Goal: Task Accomplishment & Management: Manage account settings

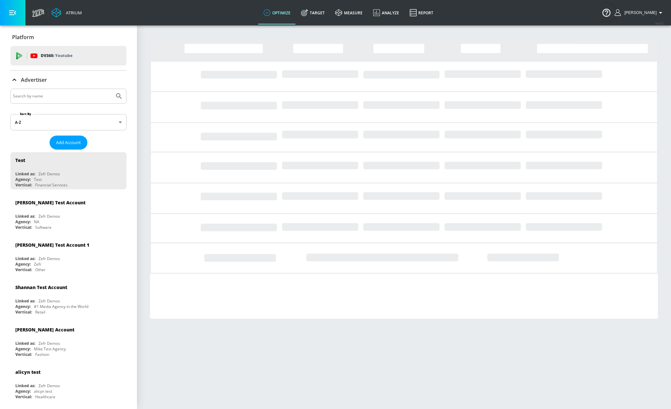
click at [70, 96] on input "Search by name" at bounding box center [62, 96] width 99 height 8
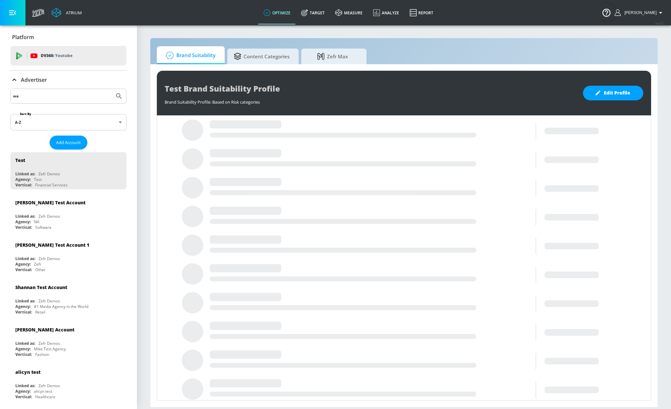
type input "w"
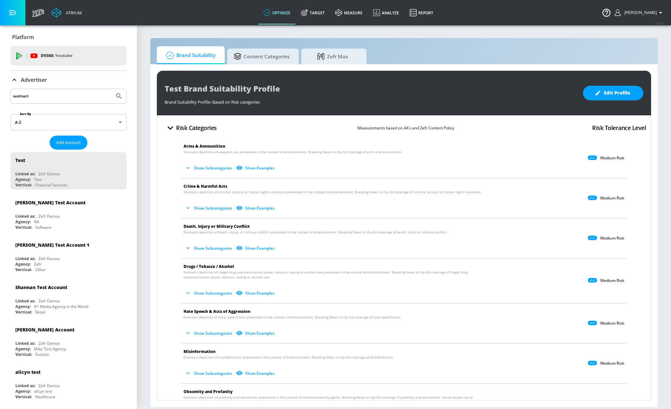
type input "walmart"
click at [112, 89] on button "Submit Search" at bounding box center [119, 96] width 14 height 14
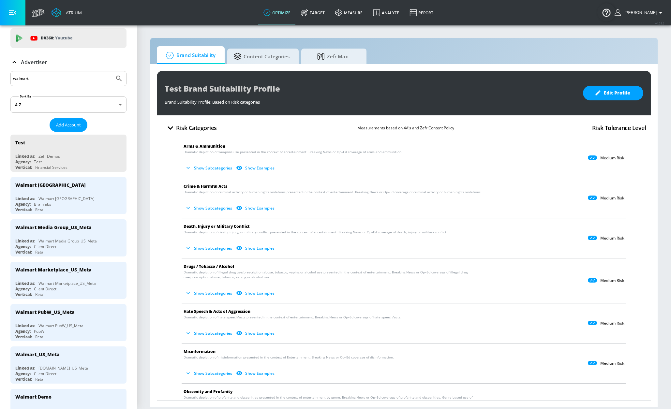
scroll to position [20, 0]
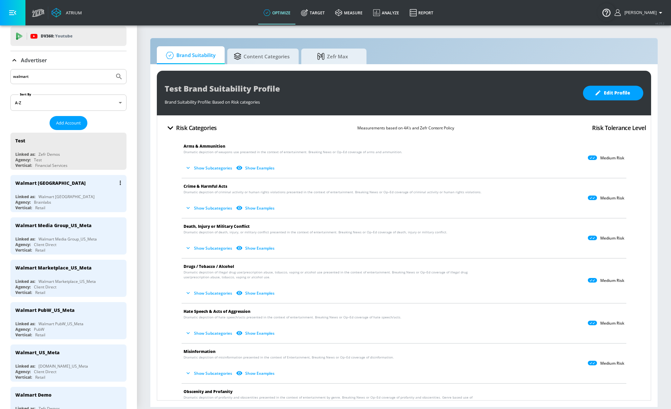
click at [75, 185] on div "Walmart [GEOGRAPHIC_DATA]" at bounding box center [70, 183] width 110 height 16
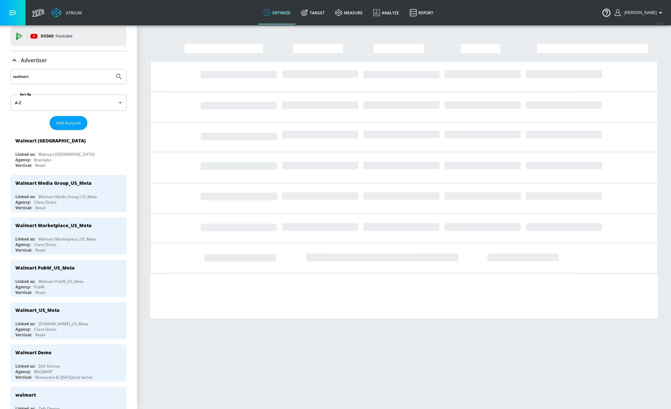
scroll to position [19, 0]
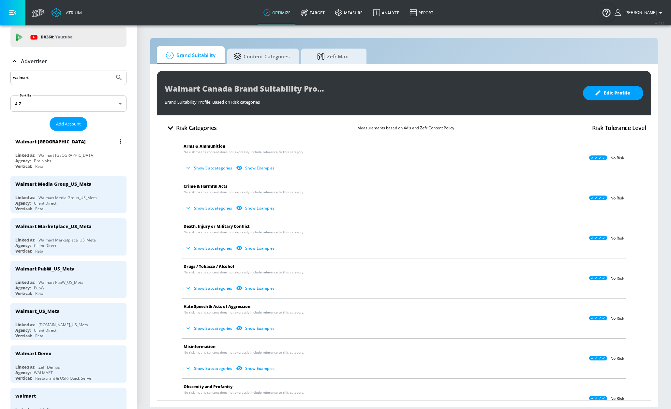
click at [65, 142] on div "Walmart [GEOGRAPHIC_DATA]" at bounding box center [70, 142] width 110 height 16
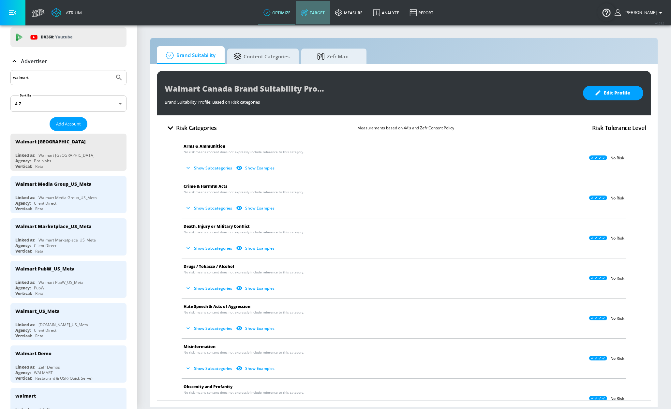
click at [308, 14] on icon at bounding box center [304, 12] width 7 height 7
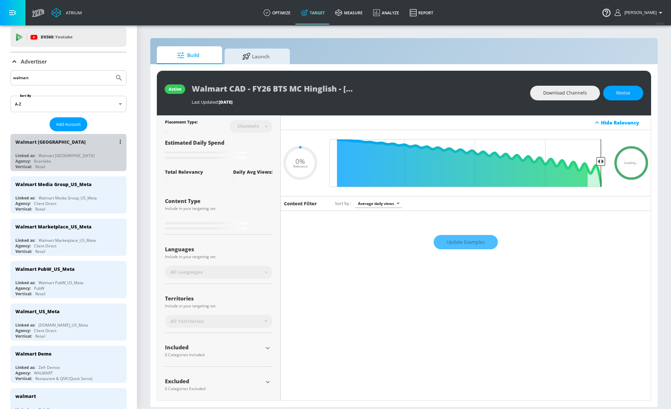
click at [84, 143] on div "Walmart [GEOGRAPHIC_DATA]" at bounding box center [70, 142] width 110 height 16
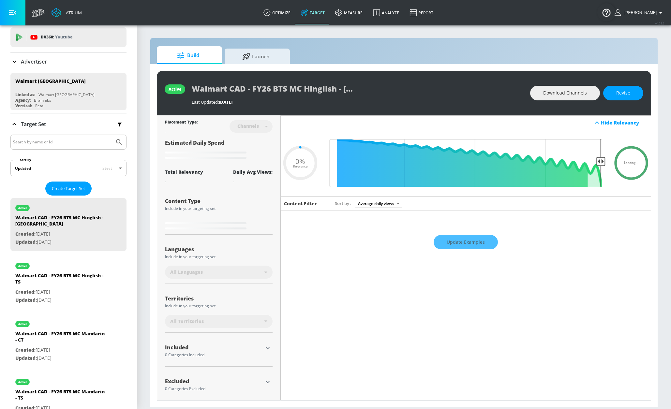
click at [84, 141] on input "Search by name or Id" at bounding box center [62, 142] width 99 height 8
type input "0.05"
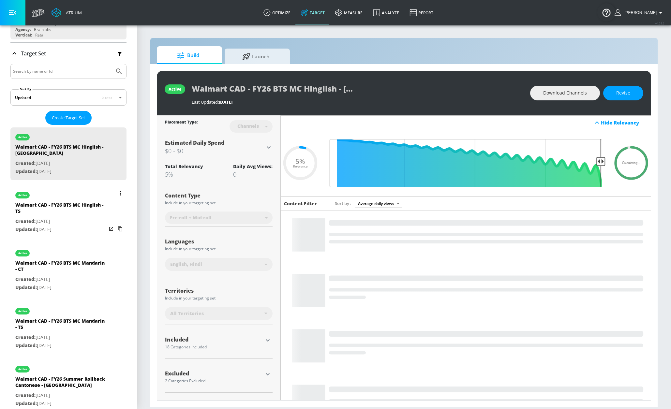
scroll to position [113, 0]
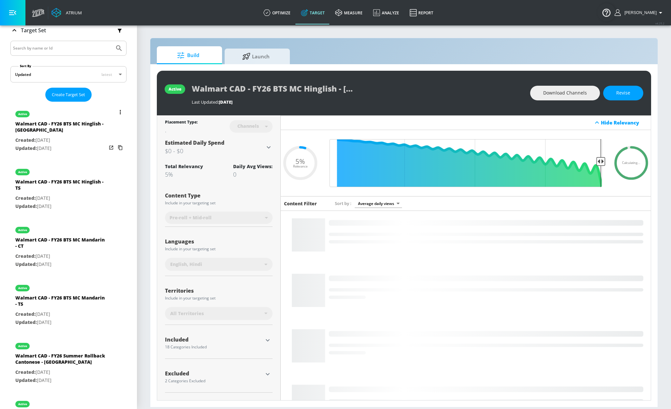
click at [96, 185] on div "Walmart CAD - FY26 BTS MC Hinglish - TS" at bounding box center [60, 187] width 91 height 16
type input "Walmart CAD - FY26 BTS MC Hinglish - TS"
type input "videos"
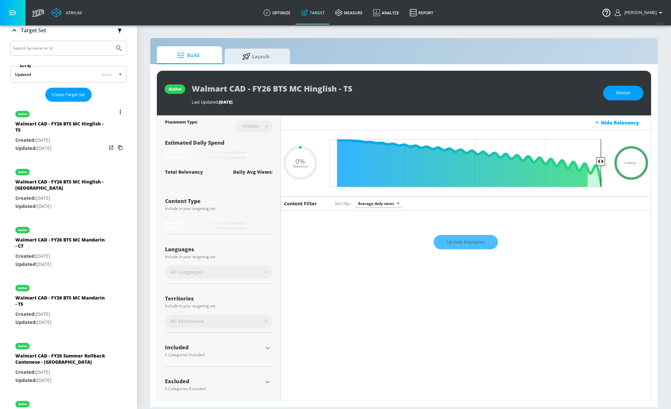
click at [120, 114] on icon "list of Target Set" at bounding box center [120, 112] width 1 height 4
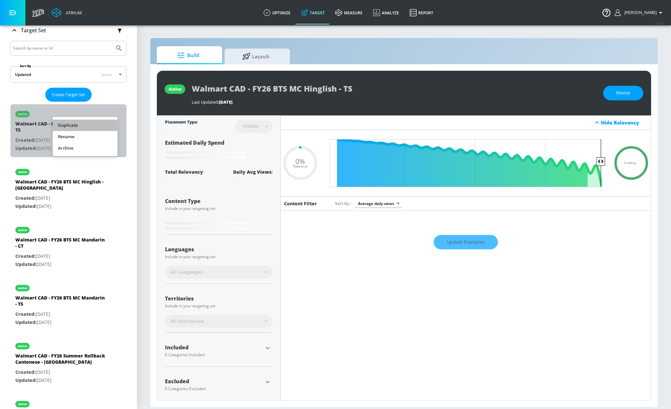
click at [97, 124] on li "Duplicate" at bounding box center [85, 125] width 65 height 11
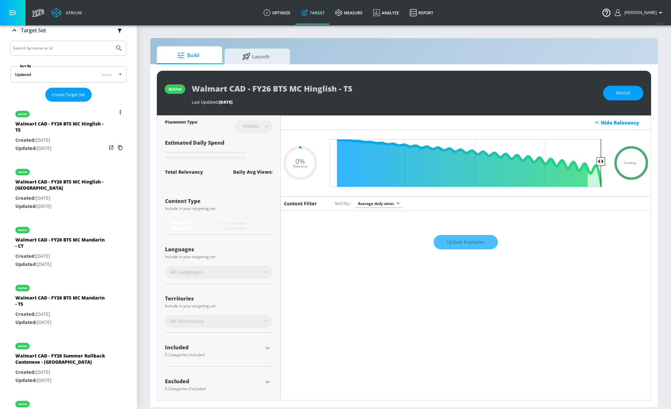
type input "0.05"
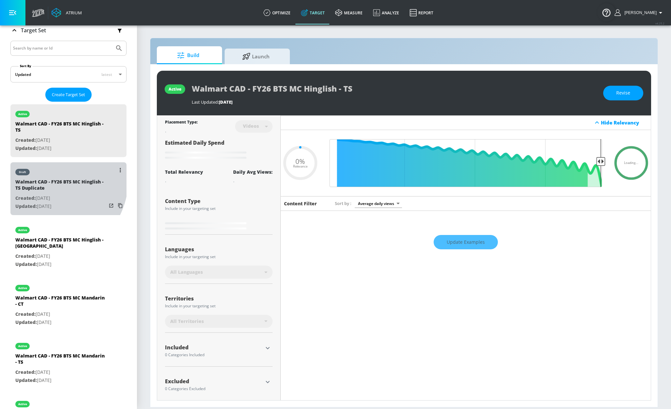
click at [45, 179] on div "Walmart CAD - FY26 BTS MC Hinglish - TS Duplicate" at bounding box center [60, 187] width 91 height 16
type input "Walmart CAD - FY26 BTS MC Hinglish - TS Duplicate"
type input "0.05"
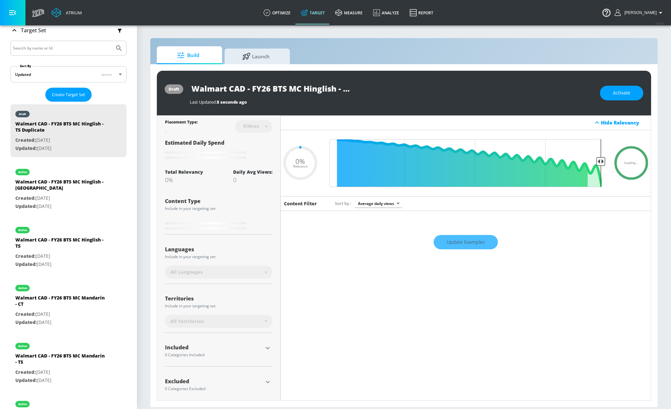
click at [281, 91] on input "Walmart CAD - FY26 BTS MC Hinglish - TS Duplicate" at bounding box center [271, 88] width 163 height 15
click at [271, 89] on input "Walmart CAD - FY26 BTS MC Hinglish - TS Duplicate" at bounding box center [271, 88] width 163 height 15
type input "Walmart CAD - FY26 BTS MC Hinglish - TS Duplicate"
type input "0.05"
type input "Walmart CAD - FY26 D BTS MC Hinglish - TS Duplicate"
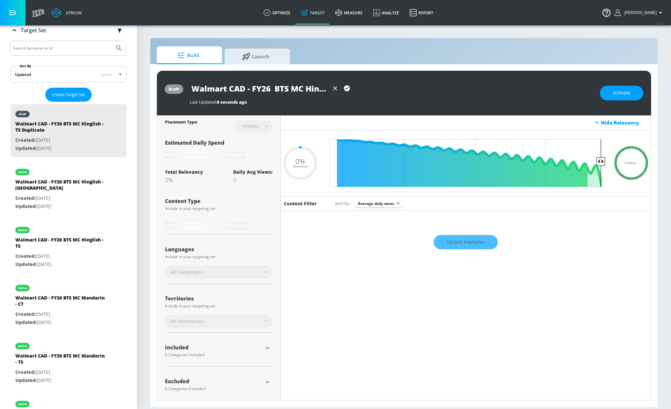
type input "0.05"
type input "Walmart CAD - FY26 Di BTS MC Hinglish - TS Duplicate"
type input "0.05"
type input "Walmart CAD - FY26 Diw BTS MC Hinglish - TS Duplicate"
type input "0.05"
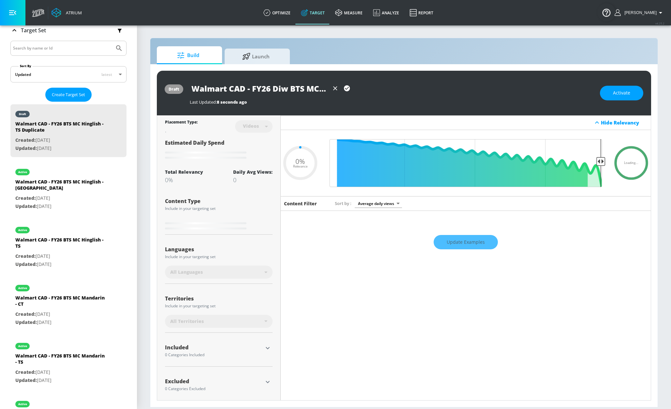
type input "Walmart CAD - FY26 Diwo BTS MC Hinglish - TS Duplicate"
type input "0.05"
type input "Walmart CAD - FY26 Diwoa BTS MC Hinglish - TS Duplicate"
type input "0.05"
type input "Walmart CAD - FY26 Diwo BTS MC Hinglish - TS Duplicate"
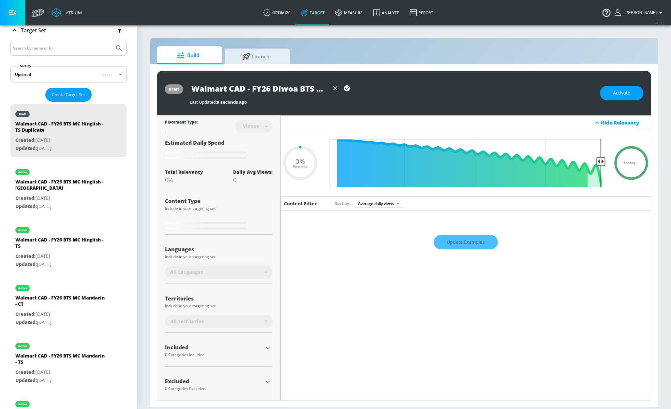
type input "0.05"
type input "Walmart CAD - FY26 Diw BTS MC Hinglish - TS Duplicate"
type input "0.05"
type input "Walmart CAD - FY26 Diwa BTS MC Hinglish - TS Duplicate"
type input "0.05"
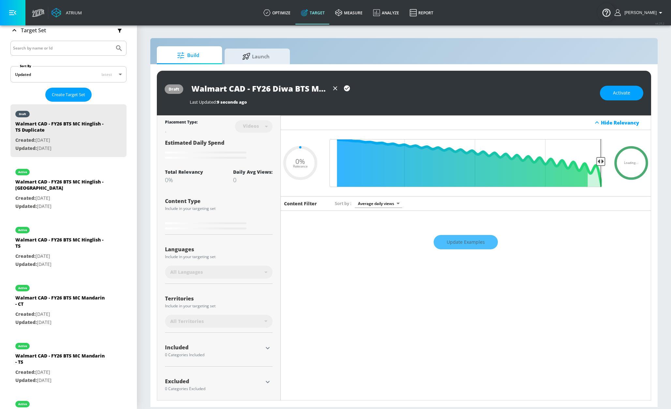
type input "Walmart CAD - FY26 Diwal BTS MC Hinglish - TS Duplicate"
type input "0.05"
type input "Walmart CAD - FY26 Diwalo BTS MC Hinglish - TS Duplicate"
type input "0.05"
type input "Walmart CAD - FY26 DiwaloBTS MC Hinglish - TS Duplicate"
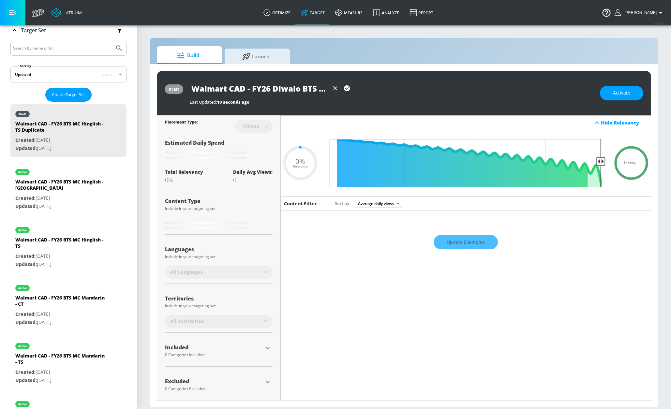
type input "0.05"
type input "Walmart CAD - FY26 DiwaloTS MC Hinglish - TS Duplicate"
type input "0.05"
type input "Walmart CAD - FY26 DiwaloS MC Hinglish - TS Duplicate"
type input "0.05"
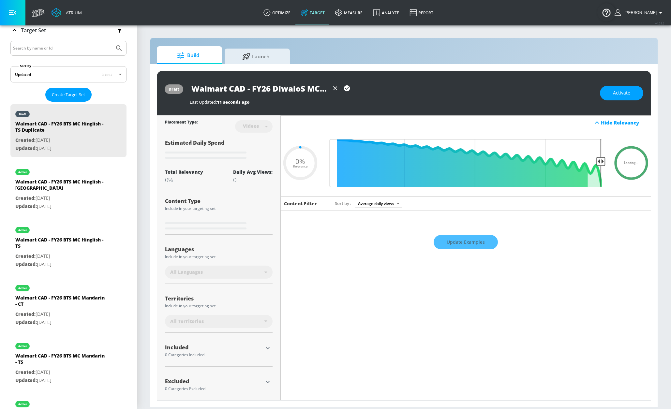
type input "Walmart CAD - FY26 Diwalo MC Hinglish - TS Duplicate"
type input "0.05"
type input "Walmart CAD - FY26 DiwaloMC Hinglish - TS Duplicate"
type input "0.05"
type input "Walmart CAD - FY26 DiwalMC Hinglish - TS Duplicate"
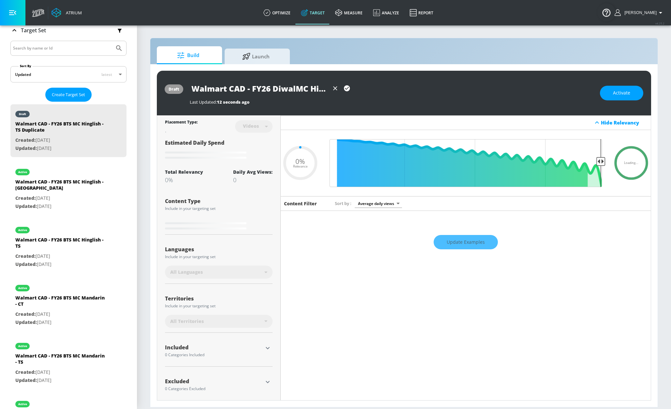
type input "0.05"
type input "Walmart CAD - FY26 DiwaMC Hinglish - TS Duplicate"
type input "0.05"
type input "Walmart CAD - FY26 DiwalMC Hinglish - TS Duplicate"
type input "0.05"
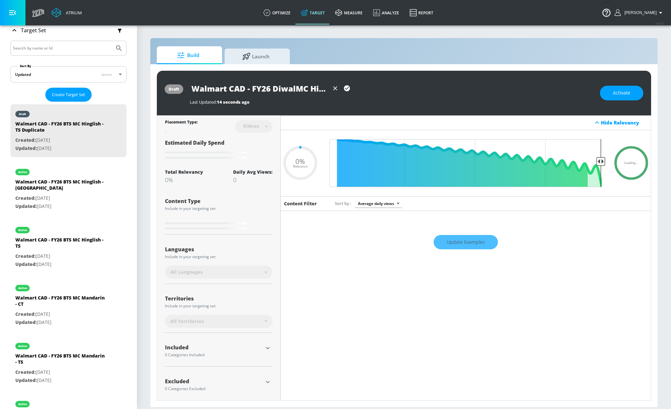
type input "Walmart CAD - FY26 DiwaliMC Hinglish - TS Duplicate"
type input "0.05"
type input "Walmart CAD - FY26 [DATE] MC Hinglish - TS Duplicate"
type input "0.05"
type input "Walmart CAD - FY26 [DATE] C Hinglish - TS Duplicate"
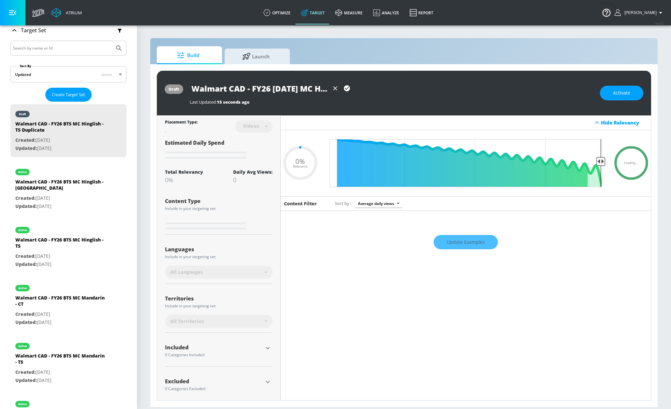
type input "0.05"
type input "Walmart CAD - FY26 [DATE] Hinglish - TS Duplicate"
type input "0.05"
type input "Walmart CAD - FY26 [DATE] Hinglish - TS Duplicate"
type input "0.05"
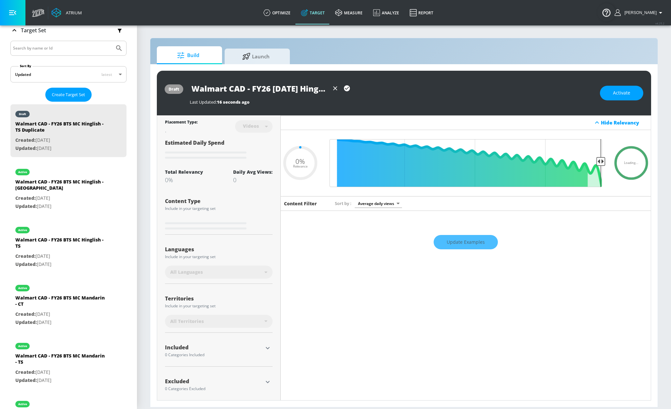
type input "Walmart CAD - FY26 [DATE] inglish - TS Duplicate"
type input "0.05"
type input "Walmart CAD - FY26 [DATE] Hinglish - TS Duplicate"
type input "0.05"
type input "Walmart CAD - FY26 [DATE] Hinglish - TS Duplicate"
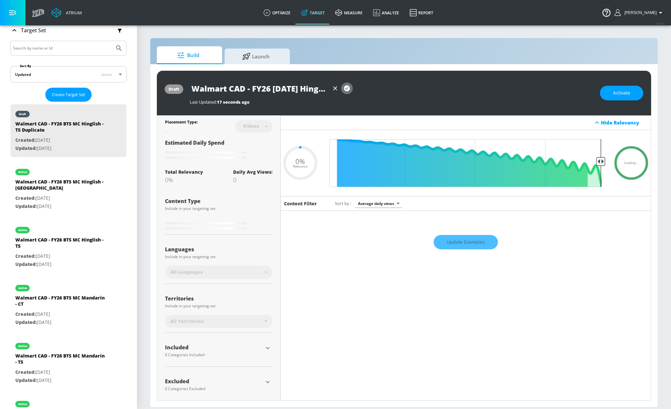
click at [347, 90] on icon "button" at bounding box center [347, 88] width 6 height 6
type input "0.05"
click at [305, 96] on div "Walmart CAD - FY26 [DATE] Hinglish - TS Duplicate Last Updated: 396 ms ago" at bounding box center [392, 93] width 404 height 24
click at [334, 90] on input "Walmart CAD - FY26 [DATE] Hinglish - TS Duplicate" at bounding box center [271, 88] width 163 height 15
drag, startPoint x: 326, startPoint y: 90, endPoint x: 362, endPoint y: 89, distance: 36.9
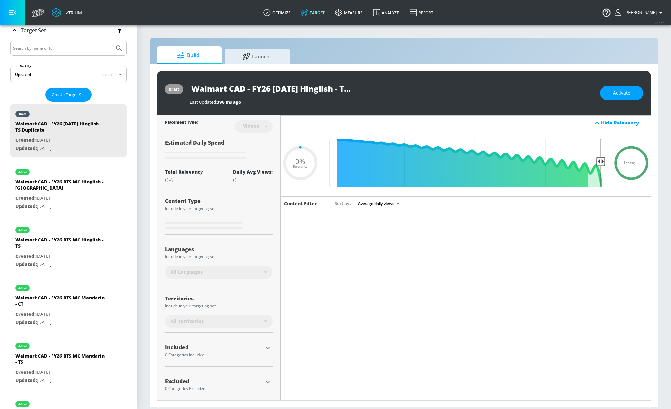
click at [385, 90] on div "Walmart CAD - FY26 [DATE] Hinglish - TS Duplicate" at bounding box center [392, 88] width 404 height 15
drag, startPoint x: 347, startPoint y: 91, endPoint x: 343, endPoint y: 91, distance: 3.6
click at [346, 91] on input "Walmart CAD - FY26 [DATE] Hinglish - TS Duplicate" at bounding box center [271, 88] width 163 height 15
drag, startPoint x: 320, startPoint y: 88, endPoint x: 376, endPoint y: 88, distance: 56.1
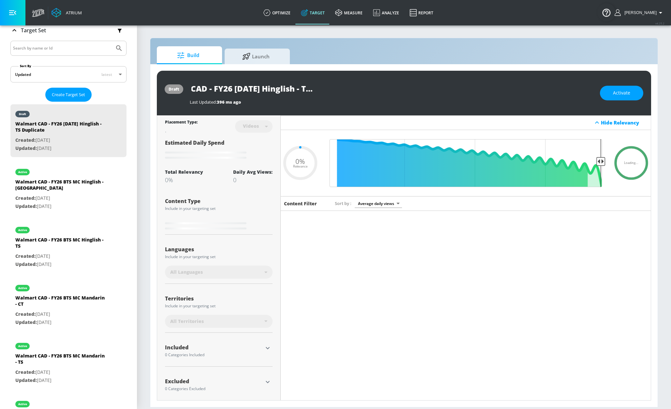
click at [378, 88] on div "Walmart CAD - FY26 [DATE] Hinglish - TS Duplicate" at bounding box center [392, 88] width 404 height 15
click at [315, 89] on input "Walmart CAD - FY26 [DATE] Hinglish - TS Duplicate" at bounding box center [271, 88] width 163 height 15
drag, startPoint x: 314, startPoint y: 89, endPoint x: 359, endPoint y: 89, distance: 44.7
click at [358, 89] on div "Walmart CAD - FY26 [DATE] Hinglish - TS Duplicate" at bounding box center [392, 88] width 404 height 15
type input "Walmart CAD - FY26 [DATE] Hinglish - TS"
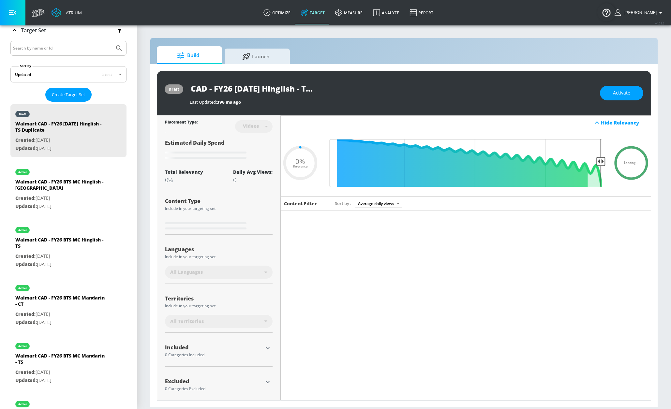
type input "0.05"
type input "Walmart CAD - FY26 [DATE] Hinglish - TS"
type input "0.05"
type input "Walmart CAD - FY26 [DATE] Hinglish - TS"
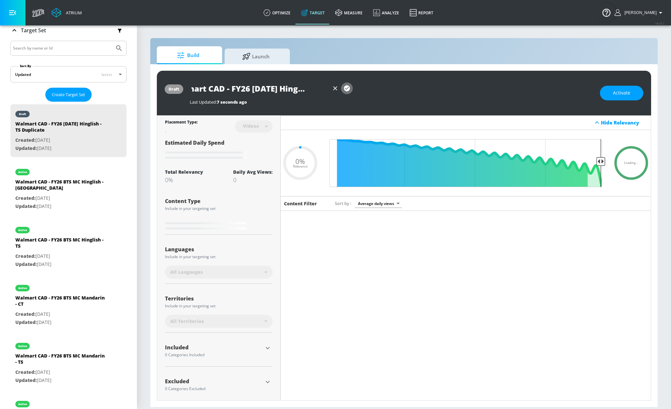
scroll to position [0, 0]
click at [350, 88] on icon "button" at bounding box center [347, 88] width 7 height 7
type input "0.05"
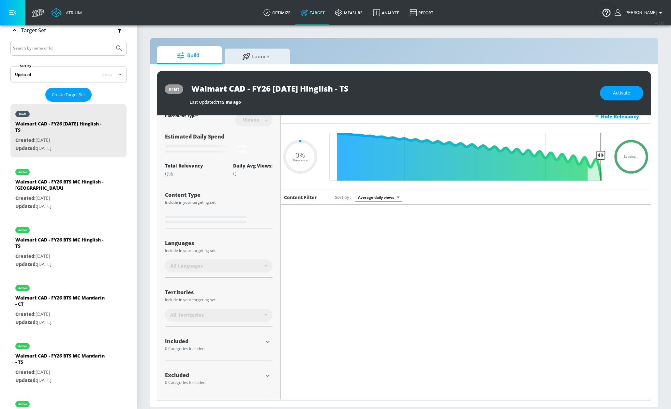
type input "Walmart CAD - FY26 BTS MC Hinglish - TS Duplicate"
type input "0.05"
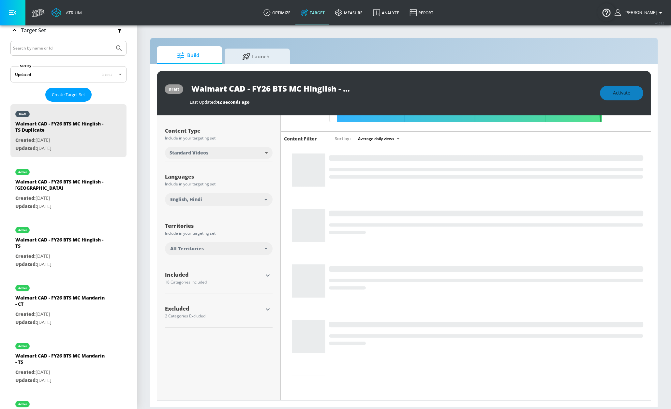
scroll to position [67, 0]
click at [320, 88] on input "Walmart CAD - FY26 BTS MC Hinglish - TS Duplicate" at bounding box center [271, 88] width 163 height 15
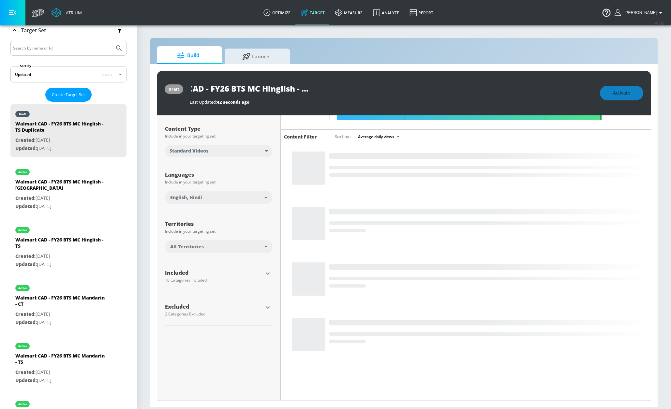
drag, startPoint x: 325, startPoint y: 88, endPoint x: 342, endPoint y: 90, distance: 17.5
click at [381, 88] on div "Walmart CAD - FY26 BTS MC Hinglish - TS Duplicate" at bounding box center [392, 88] width 404 height 15
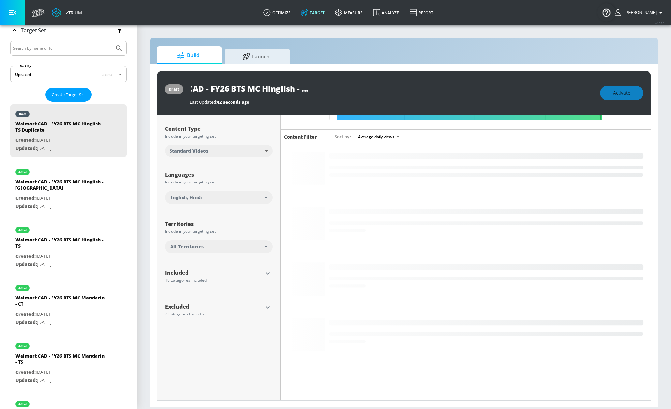
click at [317, 89] on input "Walmart CAD - FY26 BTS MC Hinglish - TS Duplicate" at bounding box center [271, 88] width 163 height 15
drag, startPoint x: 314, startPoint y: 89, endPoint x: 386, endPoint y: 88, distance: 72.4
click at [386, 88] on div "Walmart CAD - FY26 BTS MC Hinglish - TS Duplicate" at bounding box center [392, 88] width 404 height 15
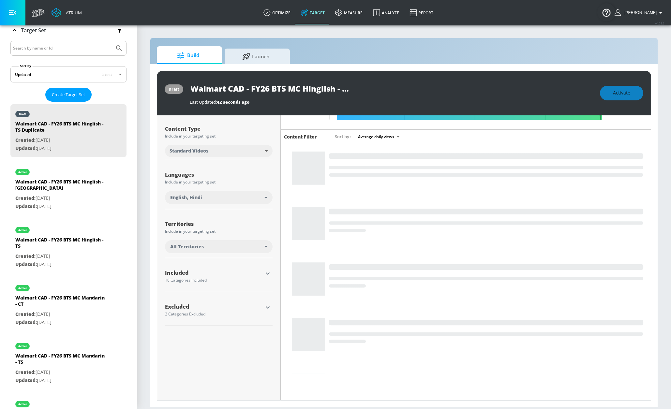
scroll to position [0, 24]
drag, startPoint x: 277, startPoint y: 90, endPoint x: 253, endPoint y: 87, distance: 24.2
click at [248, 89] on input "Walmart CAD - FY26 BTS MC Hinglish - TS" at bounding box center [260, 88] width 140 height 15
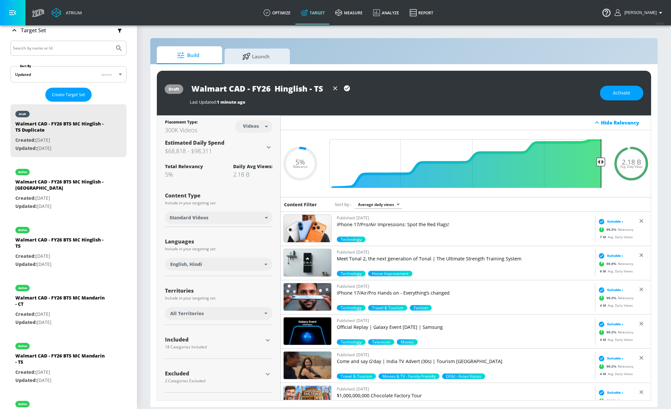
scroll to position [0, 0]
type input "Walmart CAD - FY26 [DATE] Hinglish - TS"
click at [347, 89] on icon "button" at bounding box center [347, 88] width 7 height 7
drag, startPoint x: 218, startPoint y: 341, endPoint x: 232, endPoint y: 345, distance: 14.6
click at [218, 341] on div "Included" at bounding box center [214, 339] width 98 height 5
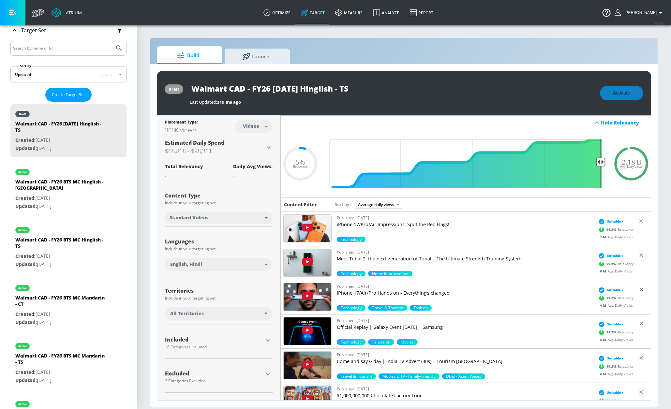
drag, startPoint x: 246, startPoint y: 345, endPoint x: 257, endPoint y: 344, distance: 10.5
click at [246, 345] on div "Included" at bounding box center [214, 341] width 98 height 8
click at [267, 340] on icon "button" at bounding box center [268, 341] width 8 height 8
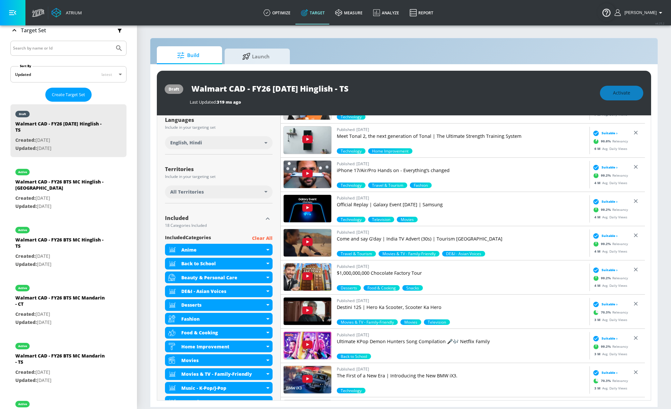
scroll to position [181, 0]
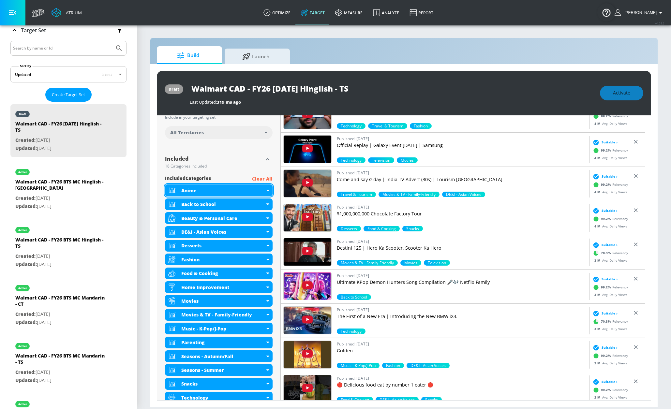
click at [245, 189] on div "Anime" at bounding box center [223, 191] width 84 height 6
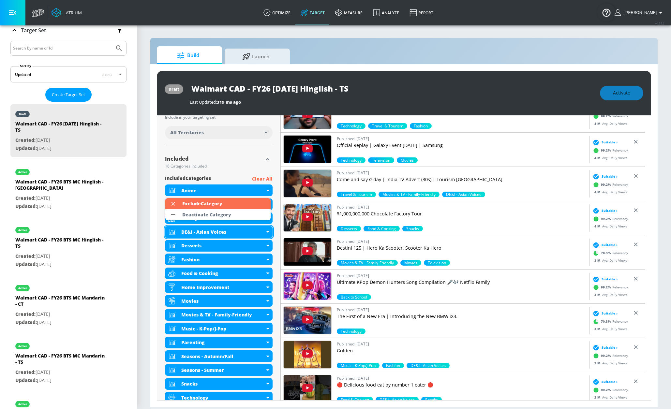
click at [235, 215] on li "Deactivate Category" at bounding box center [217, 214] width 105 height 11
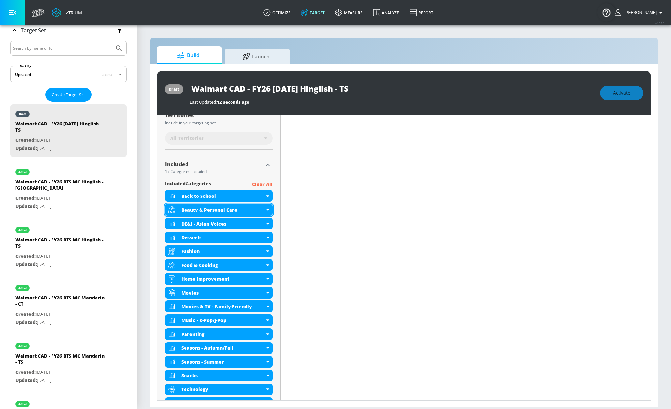
scroll to position [186, 0]
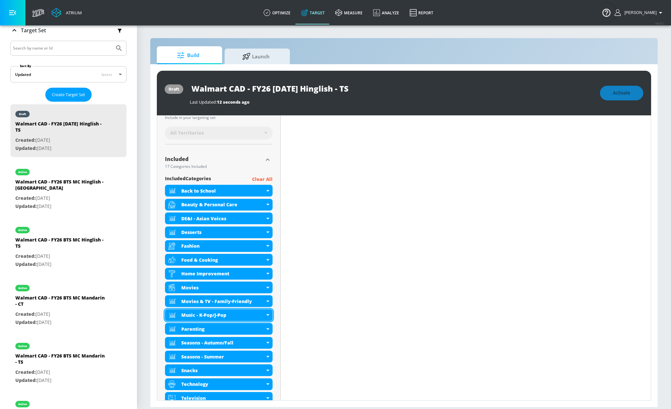
click at [252, 310] on div "Music - K-Pop/J-Pop" at bounding box center [219, 316] width 108 height 12
drag, startPoint x: 251, startPoint y: 314, endPoint x: 255, endPoint y: 315, distance: 4.6
click at [251, 314] on div "Music - K-Pop/J-Pop" at bounding box center [223, 315] width 84 height 6
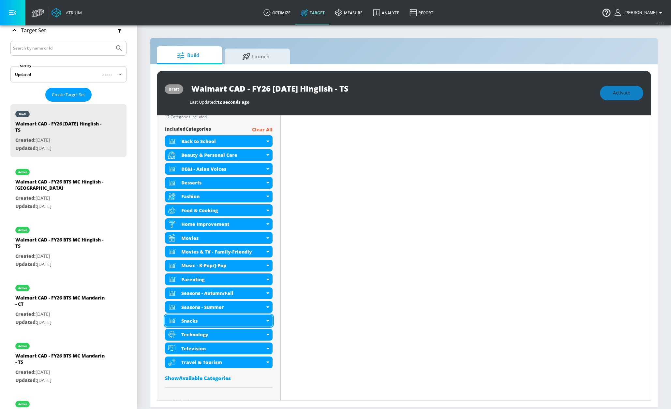
scroll to position [223, 0]
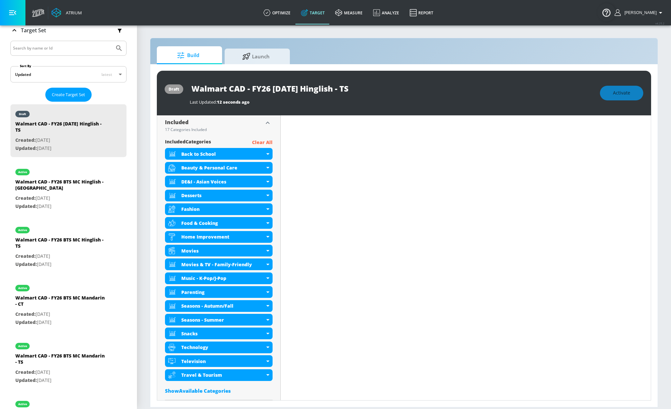
click at [264, 143] on p "Clear All" at bounding box center [262, 143] width 21 height 8
click at [259, 144] on p "Clear All" at bounding box center [262, 143] width 21 height 8
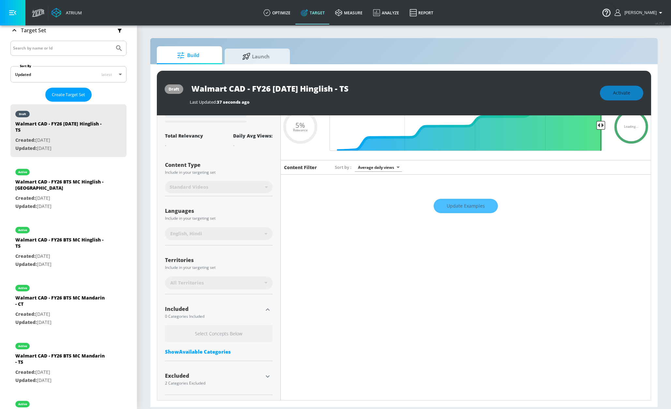
scroll to position [38, 0]
click at [208, 350] on div "Show Available Categories" at bounding box center [219, 352] width 108 height 7
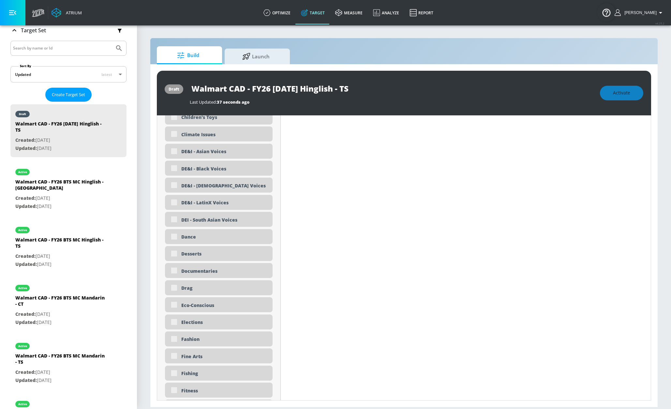
scroll to position [569, 0]
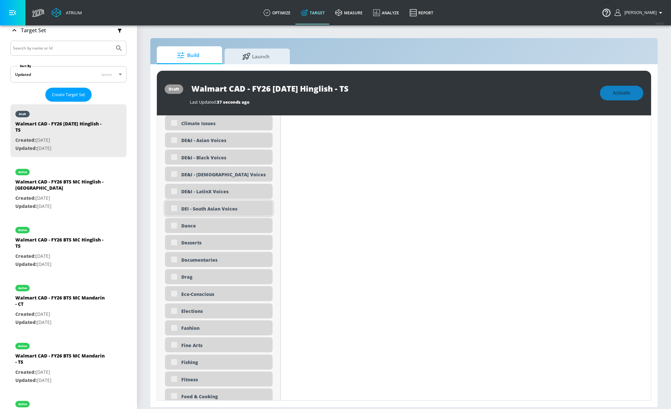
click at [211, 209] on div "DEI - South Asian Voices" at bounding box center [224, 209] width 86 height 6
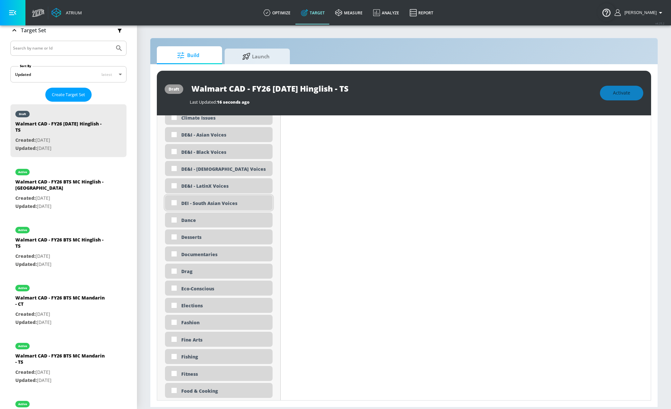
scroll to position [564, 0]
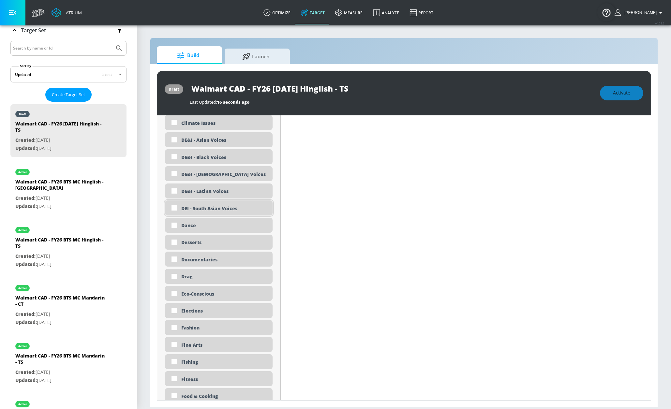
click at [174, 209] on input "checkbox" at bounding box center [174, 208] width 12 height 12
checkbox input "true"
click at [174, 224] on input "checkbox" at bounding box center [174, 226] width 12 height 12
checkbox input "true"
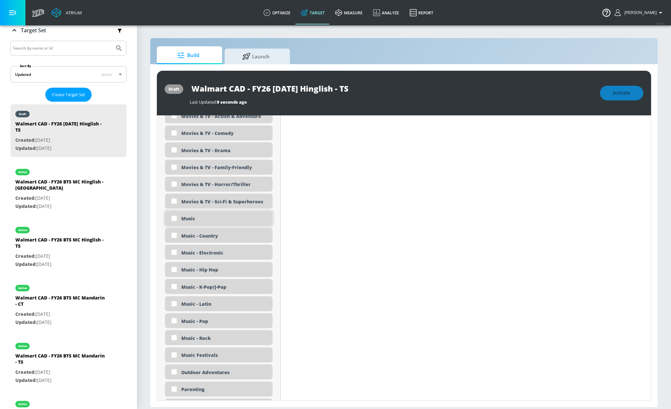
scroll to position [1250, 0]
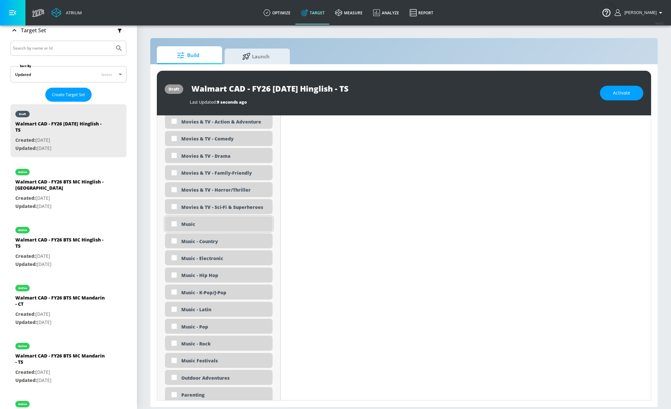
click at [185, 225] on div "Music" at bounding box center [224, 224] width 86 height 6
checkbox input "true"
click at [220, 169] on div "Movies & TV - Family-Friendly" at bounding box center [219, 172] width 108 height 15
checkbox input "true"
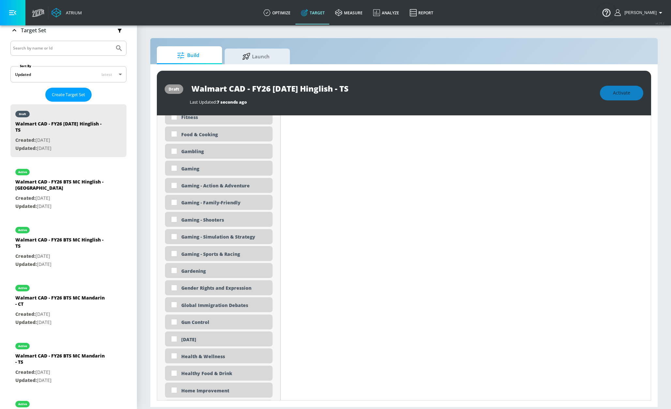
scroll to position [840, 0]
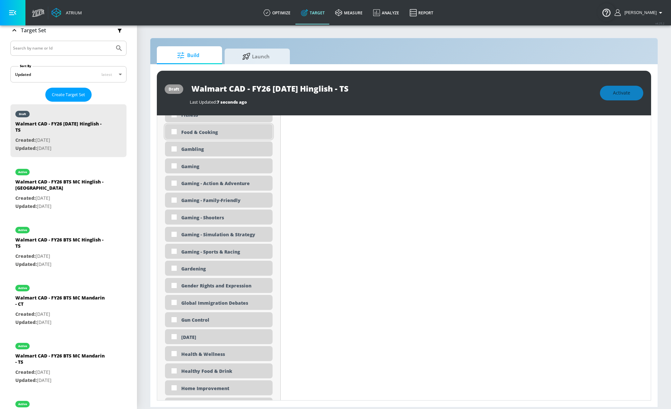
click at [201, 134] on div "Food & Cooking" at bounding box center [224, 132] width 86 height 6
checkbox input "true"
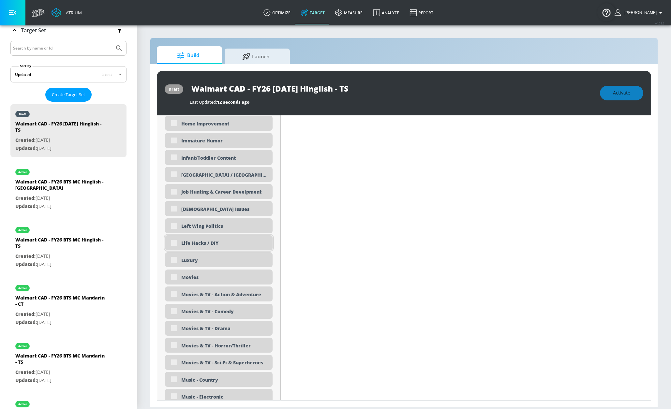
scroll to position [1113, 0]
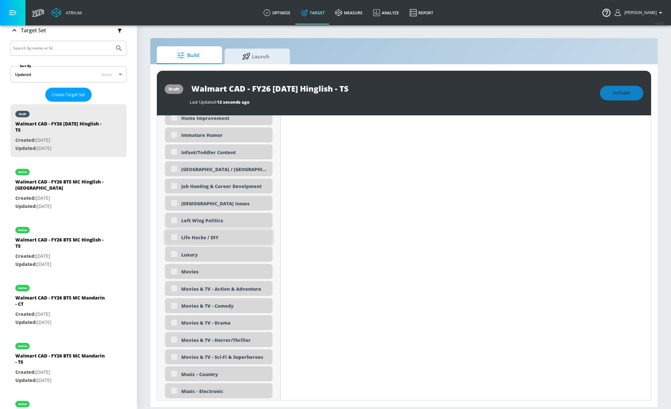
click at [206, 241] on div "Life Hacks / DIY" at bounding box center [224, 238] width 86 height 6
drag, startPoint x: 196, startPoint y: 237, endPoint x: 191, endPoint y: 237, distance: 4.2
click at [195, 237] on div "Life Hacks / DIY" at bounding box center [224, 238] width 86 height 6
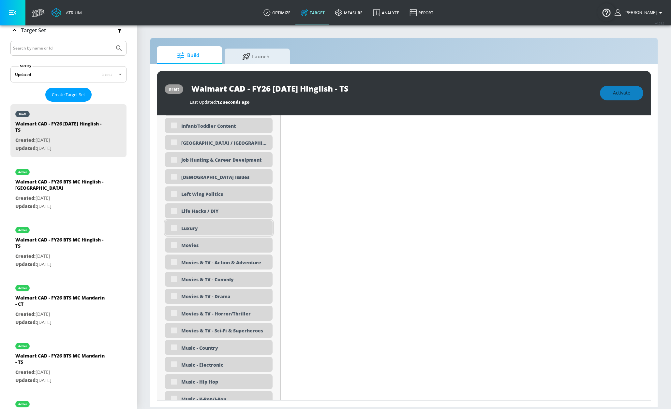
scroll to position [1140, 0]
click at [174, 211] on div "Life Hacks / DIY" at bounding box center [219, 210] width 108 height 15
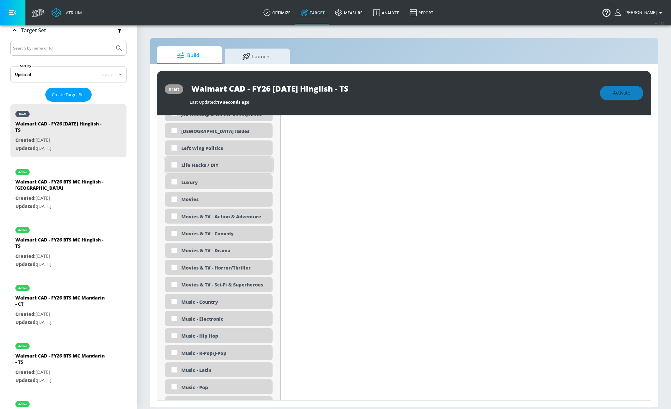
scroll to position [1174, 0]
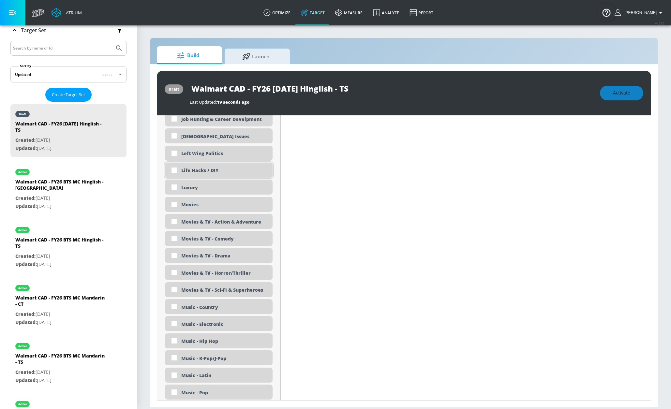
click at [196, 172] on div "Life Hacks / DIY" at bounding box center [224, 170] width 86 height 6
checkbox input "true"
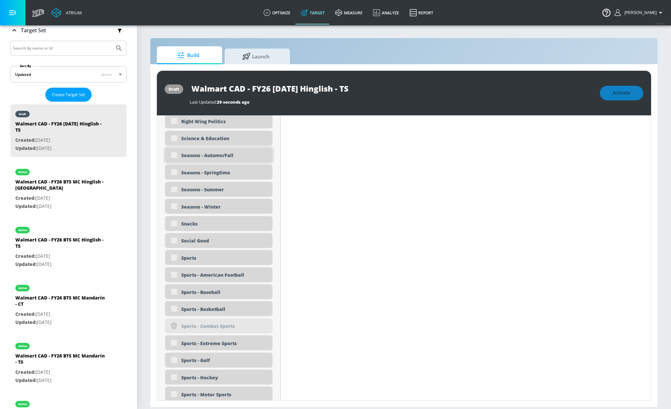
scroll to position [1580, 0]
click at [222, 156] on div "Seasons - Autumn/Fall" at bounding box center [224, 155] width 86 height 6
checkbox input "true"
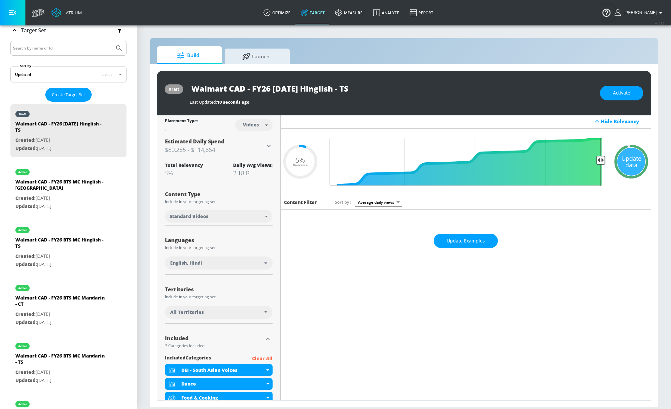
scroll to position [0, 0]
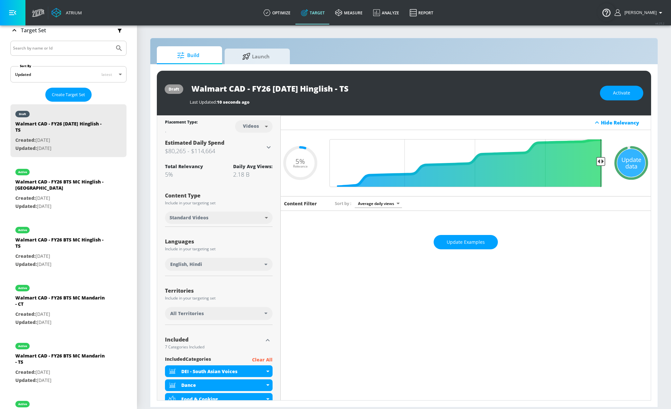
click at [623, 159] on div "Update data" at bounding box center [632, 163] width 28 height 28
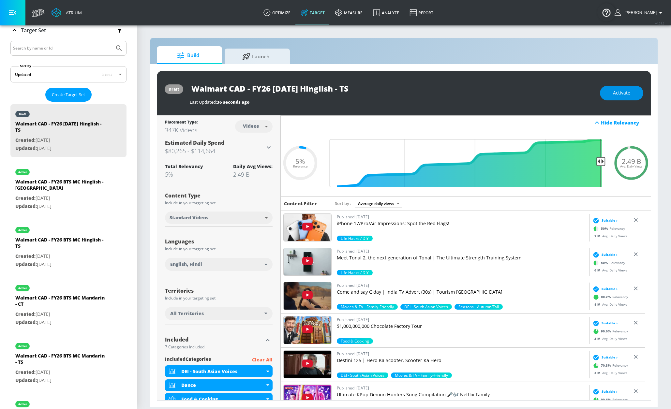
click at [611, 89] on button "Activate" at bounding box center [621, 93] width 43 height 15
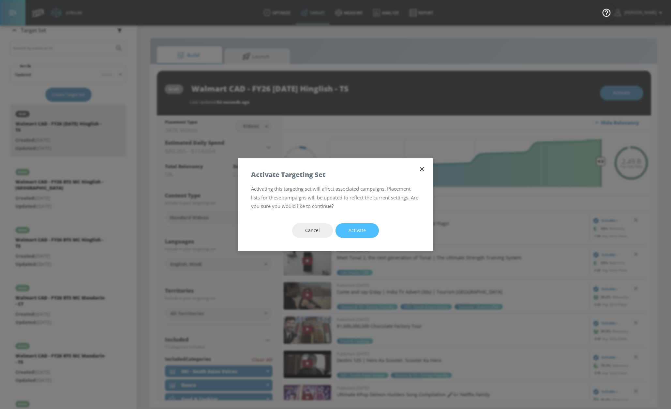
click at [356, 228] on span "Activate" at bounding box center [357, 231] width 17 height 8
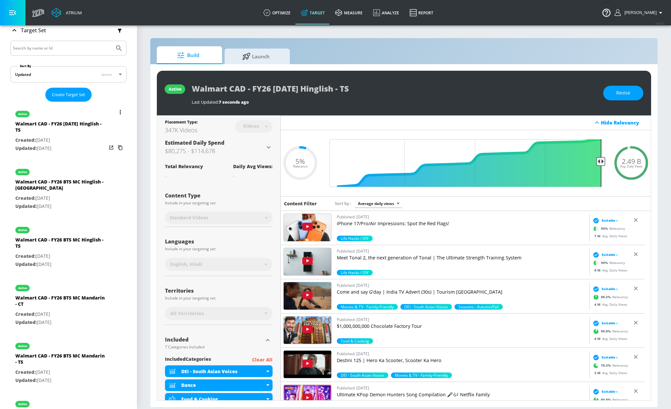
click at [116, 114] on button "list of Target Set" at bounding box center [120, 112] width 9 height 9
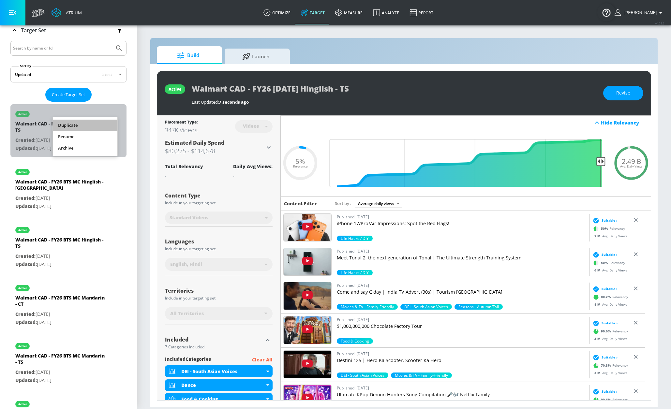
click at [102, 125] on li "Duplicate" at bounding box center [85, 125] width 65 height 11
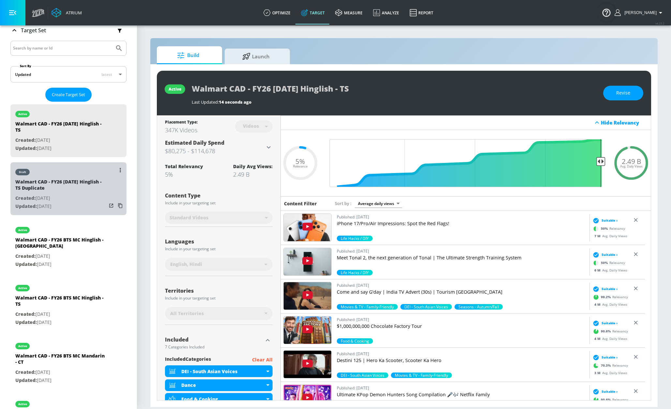
click at [94, 171] on div "draft" at bounding box center [60, 170] width 91 height 16
type input "Walmart CAD - FY26 [DATE] Hinglish - TS Duplicate"
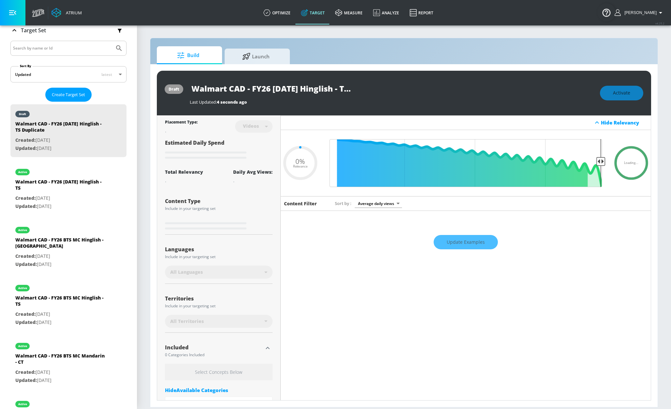
type input "0.05"
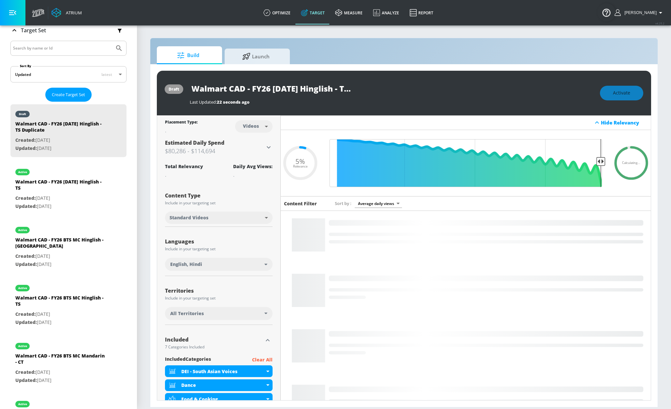
click at [244, 223] on body "Atrium optimize Target measure Analyze Report optimize Target measure Analyze R…" at bounding box center [335, 204] width 671 height 409
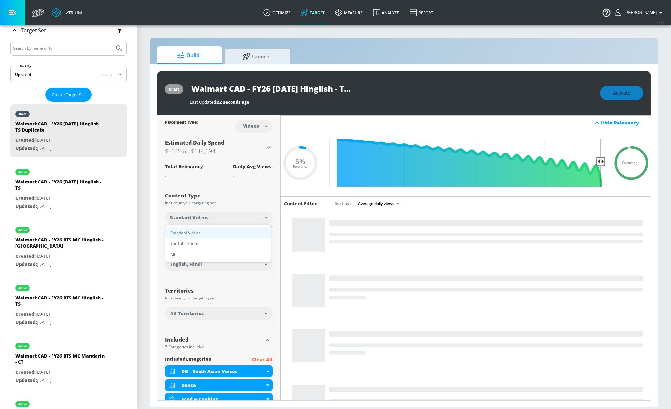
click at [241, 240] on li "YouTube Shorts" at bounding box center [217, 243] width 105 height 11
type input "shorts"
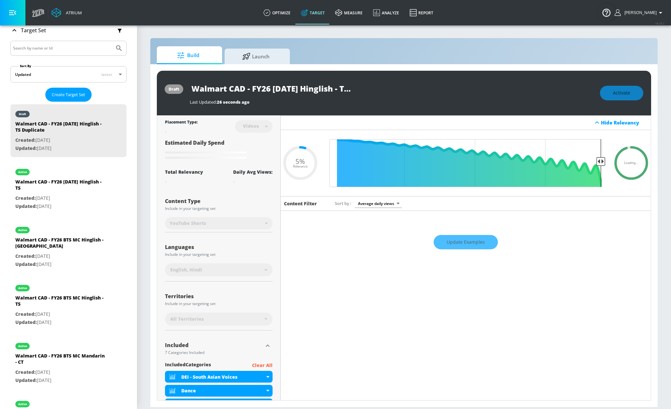
click at [321, 87] on input "Walmart CAD - FY26 [DATE] Hinglish - TS Duplicate" at bounding box center [271, 88] width 163 height 15
click at [314, 88] on input "Walmart CAD - FY26 [DATE] Hinglish - TS Duplicate" at bounding box center [271, 88] width 163 height 15
click at [338, 88] on input "Walmart CAD - FY26 [DATE] Hinglish - TS Duplicate" at bounding box center [271, 88] width 163 height 15
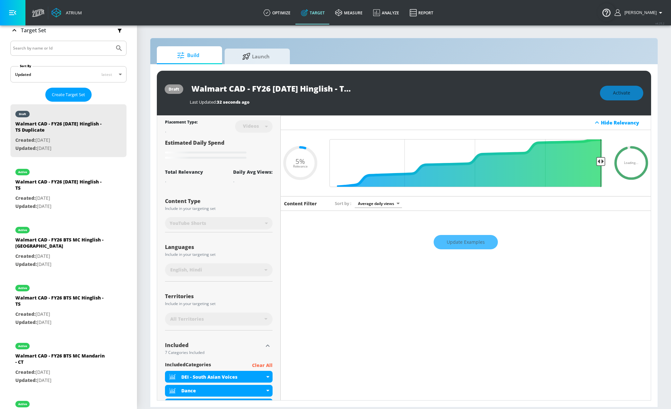
click at [341, 90] on input "Walmart CAD - FY26 [DATE] Hinglish - TS Duplicate" at bounding box center [271, 88] width 163 height 15
drag, startPoint x: 318, startPoint y: 85, endPoint x: 310, endPoint y: 87, distance: 8.8
click at [318, 85] on input "Walmart CAD - FY26 [DATE] Hinglish - Shorts TS Duplicate" at bounding box center [260, 88] width 140 height 15
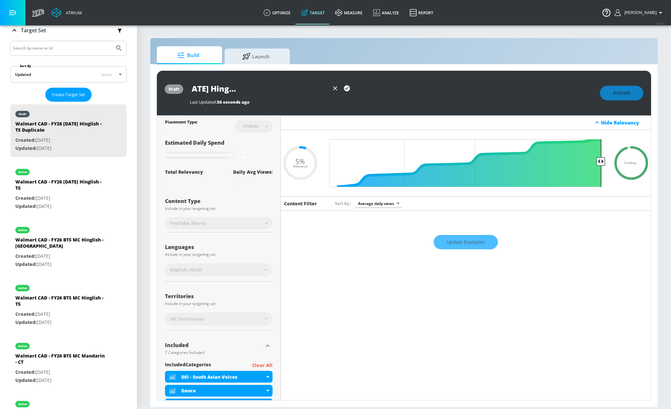
drag, startPoint x: 305, startPoint y: 88, endPoint x: 352, endPoint y: 91, distance: 47.7
click at [360, 90] on div "Walmart CAD - FY26 [DATE] Hinglish - Shorts TS Duplicate" at bounding box center [392, 88] width 404 height 15
drag, startPoint x: 298, startPoint y: 89, endPoint x: 291, endPoint y: 88, distance: 6.9
click at [296, 89] on input "Walmart CAD - FY26 [DATE] Hinglish - Shorts TS Duplicate" at bounding box center [260, 88] width 140 height 15
drag, startPoint x: 290, startPoint y: 88, endPoint x: 371, endPoint y: 87, distance: 80.6
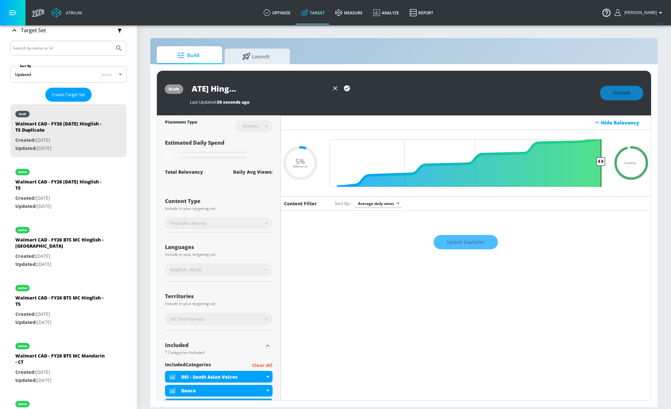
click at [371, 87] on div "Walmart CAD - FY26 [DATE] Hinglish - Shorts TS Duplicate" at bounding box center [392, 88] width 404 height 15
click at [347, 86] on icon "button" at bounding box center [347, 88] width 6 height 6
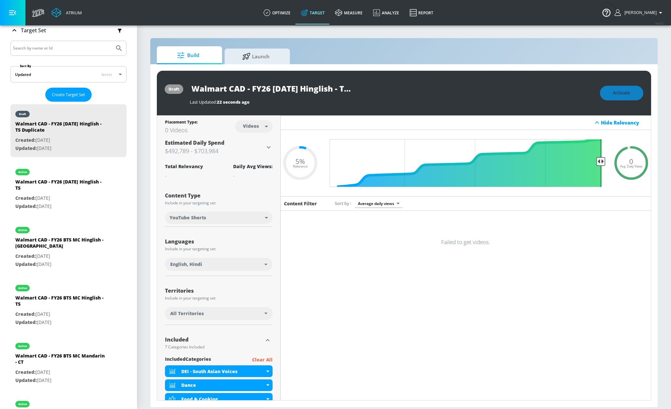
click at [295, 78] on div "draft Walmart CAD - FY26 [DATE] Hinglish - TS Duplicate Last Updated: 22 second…" at bounding box center [404, 93] width 495 height 45
click at [288, 87] on input "Walmart CAD - FY26 [DATE] Hinglish - TS Duplicate" at bounding box center [271, 88] width 163 height 15
drag, startPoint x: 282, startPoint y: 88, endPoint x: 374, endPoint y: 90, distance: 92.3
click at [374, 90] on div "Walmart CAD - FY26 [DATE] Hinglish - TS Duplicate" at bounding box center [392, 88] width 404 height 15
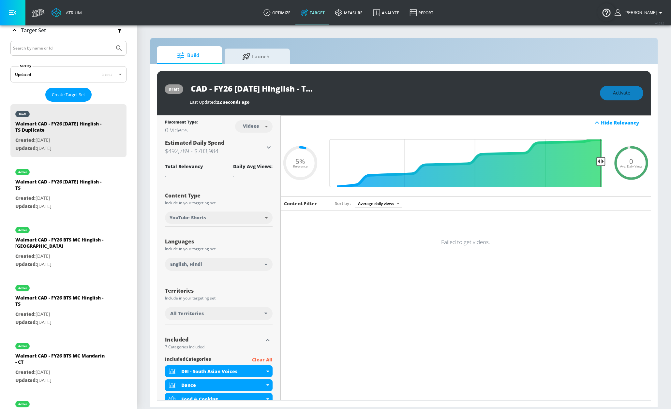
click at [299, 89] on input "Walmart CAD - FY26 [DATE] Hinglish - TS Duplicate" at bounding box center [271, 88] width 163 height 15
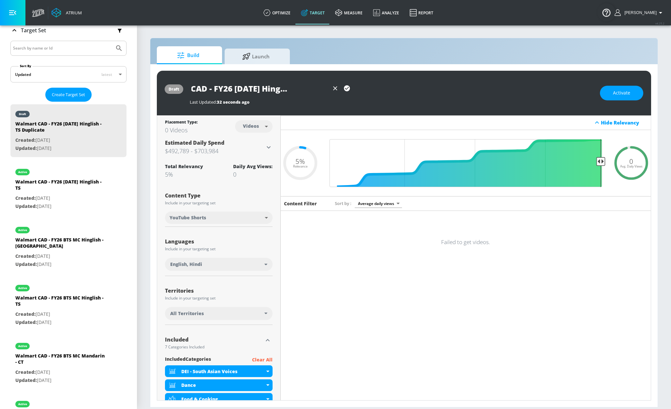
scroll to position [0, 38]
drag, startPoint x: 322, startPoint y: 91, endPoint x: 315, endPoint y: 91, distance: 7.2
click at [319, 91] on input "Walmart CAD - FY26 [DATE] Hinglish - Shorts TS Duplicate" at bounding box center [260, 88] width 140 height 15
drag, startPoint x: 309, startPoint y: 90, endPoint x: 339, endPoint y: 90, distance: 29.7
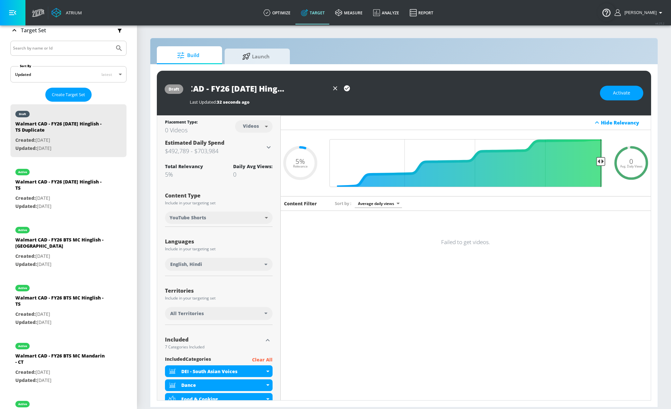
click at [357, 90] on div "Walmart CAD - FY26 [DATE] Hinglish - Shorts TS Duplicate" at bounding box center [392, 88] width 404 height 15
drag, startPoint x: 327, startPoint y: 90, endPoint x: 322, endPoint y: 90, distance: 5.2
click at [326, 90] on input "Walmart CAD - FY26 [DATE] Hinglish - Shorts TS Duplicate" at bounding box center [260, 88] width 140 height 15
drag, startPoint x: 311, startPoint y: 89, endPoint x: 322, endPoint y: 87, distance: 11.2
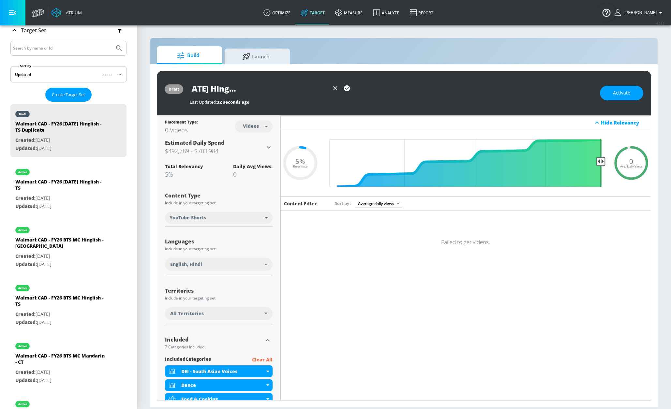
click at [337, 87] on div "Walmart CAD - FY26 [DATE] Hinglish - Shorts TS Duplicate" at bounding box center [271, 88] width 163 height 15
click at [288, 88] on input "Walmart CAD - FY26 [DATE] Hinglish - Shorts TS Duplicate" at bounding box center [260, 88] width 140 height 15
click at [346, 87] on icon "button" at bounding box center [347, 88] width 6 height 6
click at [510, 101] on div "Last Updated: 268 ms ago" at bounding box center [392, 102] width 404 height 6
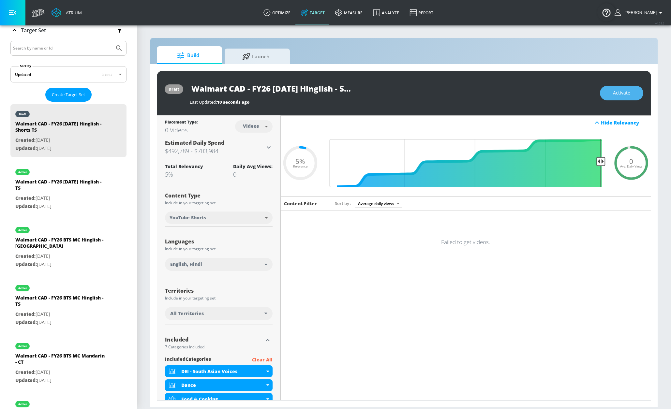
click at [628, 93] on span "Activate" at bounding box center [621, 93] width 17 height 8
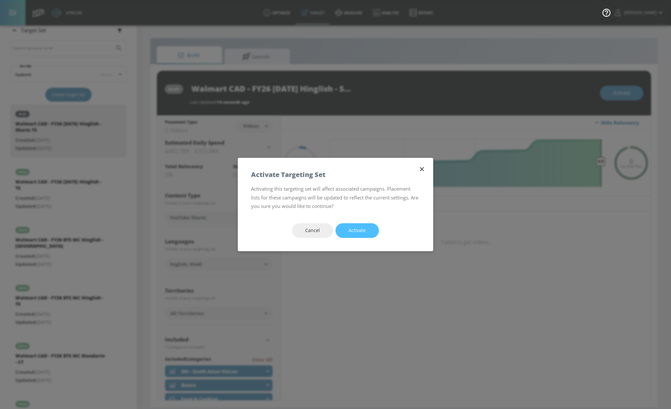
click at [369, 231] on button "Activate" at bounding box center [357, 230] width 43 height 15
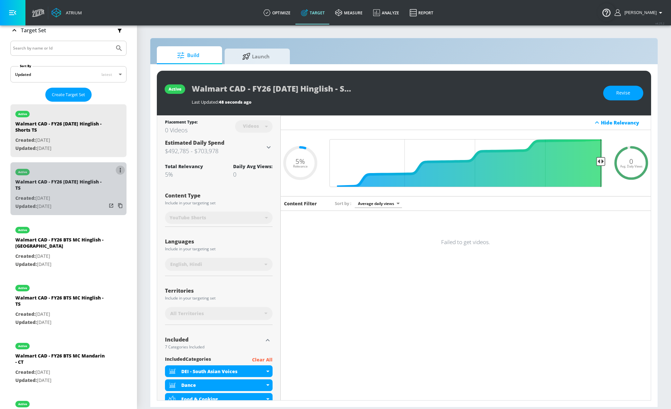
click at [120, 169] on icon "list of Target Set" at bounding box center [120, 170] width 1 height 4
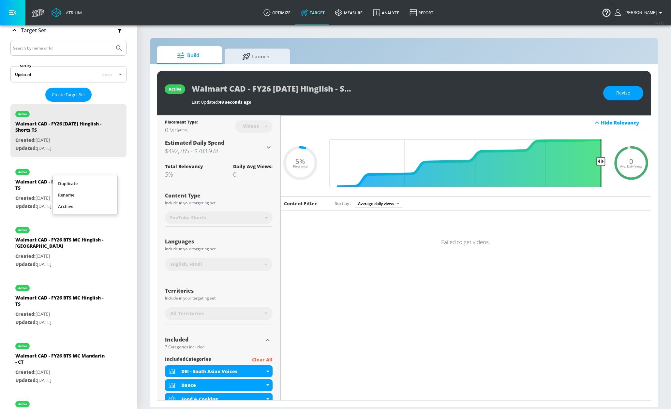
click at [90, 180] on li "Duplicate" at bounding box center [85, 183] width 65 height 11
click at [74, 176] on div "draft" at bounding box center [60, 170] width 91 height 16
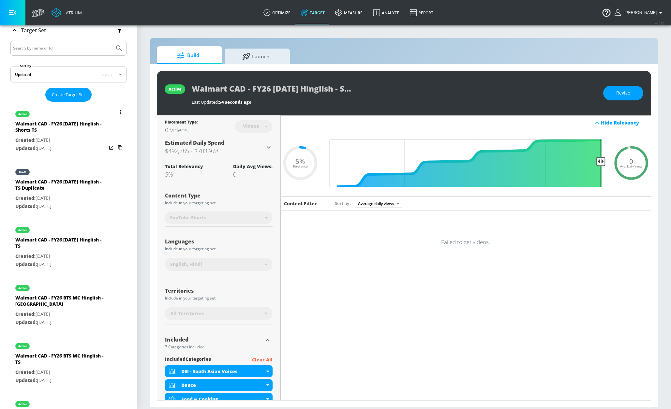
type input "Walmart CAD - FY26 [DATE] Hinglish - TS Duplicate"
type input "0.05"
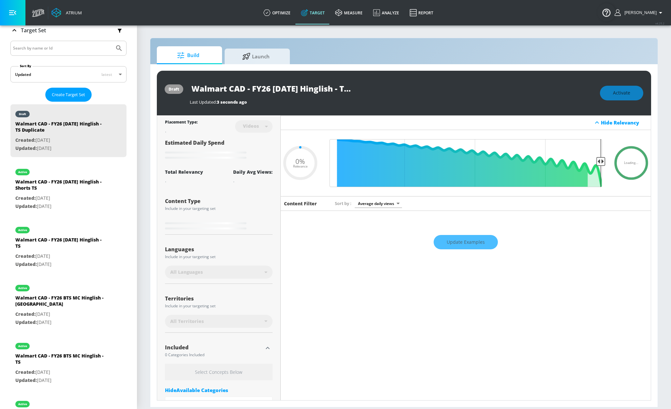
click at [250, 127] on div "Videos" at bounding box center [251, 126] width 23 height 6
click at [294, 89] on input "Walmart CAD - FY26 [DATE] Hinglish - TS Duplicate" at bounding box center [271, 88] width 163 height 15
drag, startPoint x: 299, startPoint y: 88, endPoint x: 381, endPoint y: 86, distance: 81.9
click at [381, 86] on div "Walmart CAD - FY26 [DATE] Hinglish - TS Duplicate" at bounding box center [392, 88] width 404 height 15
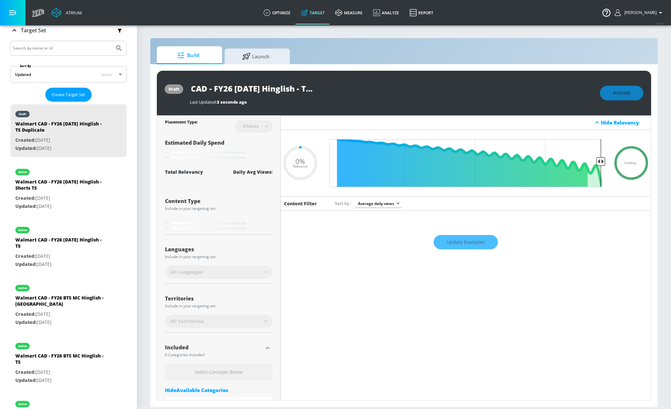
click at [306, 91] on input "Walmart CAD - FY26 [DATE] Hinglish - TS Duplicate" at bounding box center [271, 88] width 163 height 15
drag, startPoint x: 302, startPoint y: 90, endPoint x: 386, endPoint y: 92, distance: 83.2
click at [385, 92] on div "Walmart CAD - FY26 [DATE] Hinglish - TS Duplicate" at bounding box center [392, 88] width 404 height 15
type input "Walmart CAD - FY26 [DATE] Hinglish -"
type input "0.05"
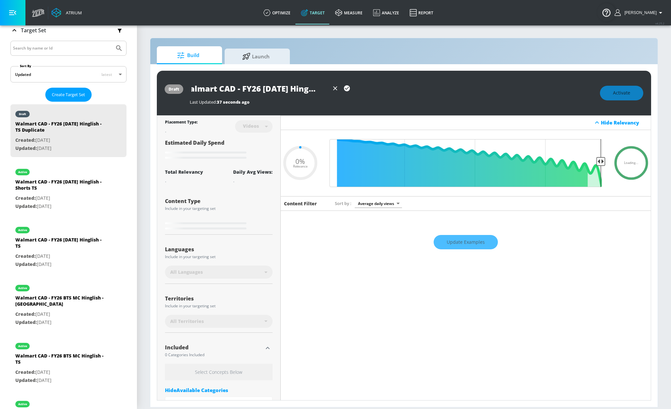
type input "Walmart CAD - FY26 [DATE] Hinglish - C"
type input "0.05"
type input "Walmart CAD - FY26 [DATE] Hinglish - CT"
type input "0.05"
type input "Walmart CAD - FY26 [DATE] Hinglish - CTR"
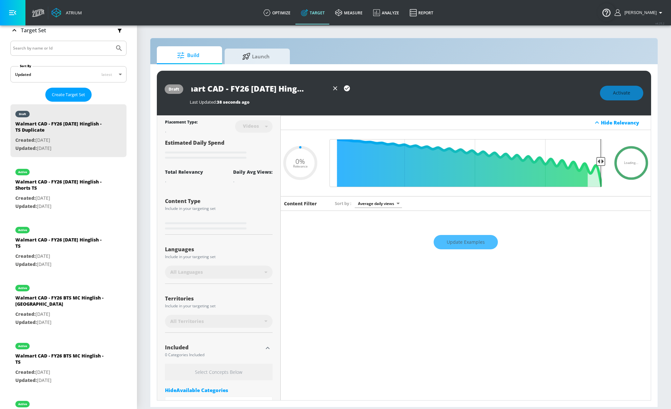
type input "0.05"
type input "Walmart CAD - FY26 [DATE] Hinglish - CT"
type input "0.05"
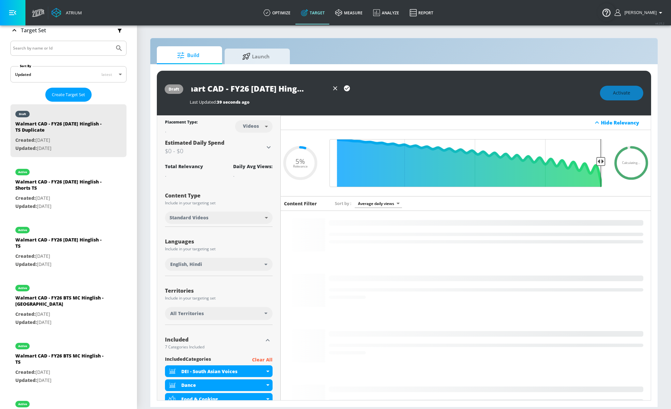
type input "Walmart CAD - FY26 [DATE] Hinglish - CT"
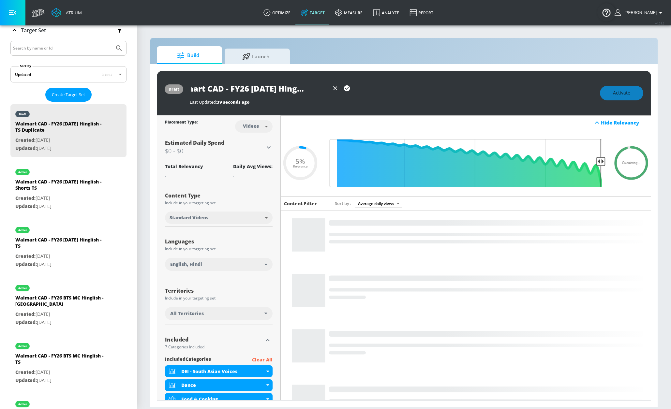
click at [348, 88] on icon "button" at bounding box center [347, 88] width 6 height 6
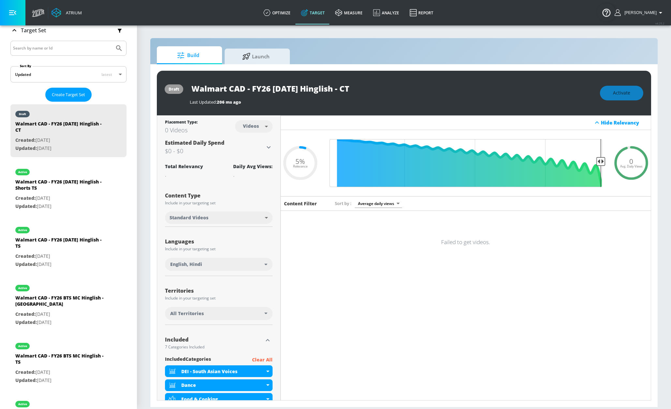
click at [255, 134] on body "Atrium optimize Target measure Analyze Report optimize Target measure Analyze R…" at bounding box center [335, 204] width 671 height 409
click at [255, 139] on div "Channels" at bounding box center [251, 141] width 23 height 7
type input "channels"
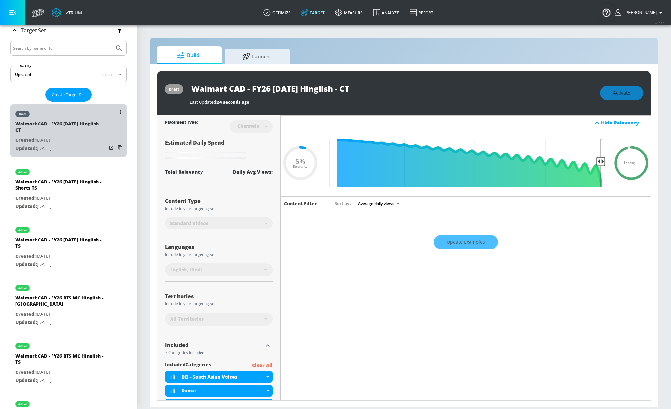
click at [79, 115] on div "draft" at bounding box center [60, 112] width 91 height 16
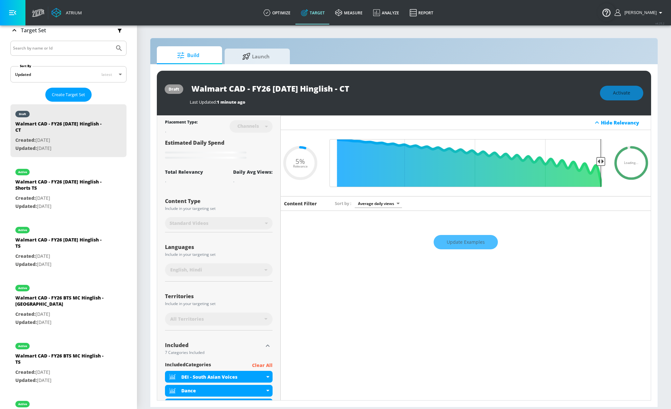
click at [441, 243] on div "Update Examples" at bounding box center [466, 242] width 371 height 23
click at [530, 68] on div "draft Walmart CAD - FY26 [DATE] Hinglish - CT Last Updated: 1 minute ago Activa…" at bounding box center [404, 235] width 508 height 343
click at [525, 84] on div "Walmart CAD - FY26 [DATE] Hinglish - CT" at bounding box center [392, 88] width 404 height 15
click at [530, 69] on div "draft Walmart CAD - FY26 [DATE] Hinglish - CT Last Updated: 1 minute ago Activa…" at bounding box center [404, 235] width 508 height 343
click at [440, 56] on div "Build Launch" at bounding box center [404, 55] width 495 height 18
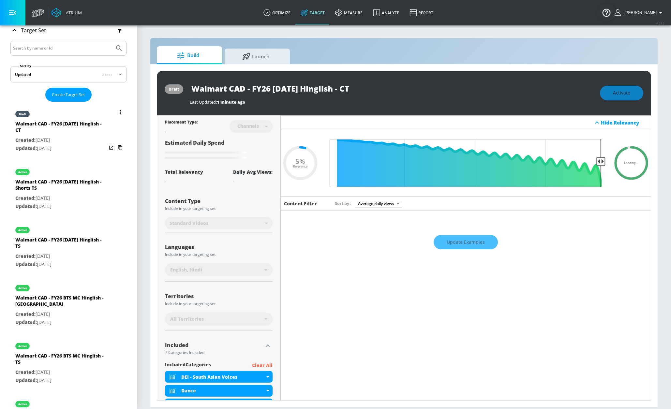
click at [71, 113] on div "draft" at bounding box center [60, 112] width 91 height 16
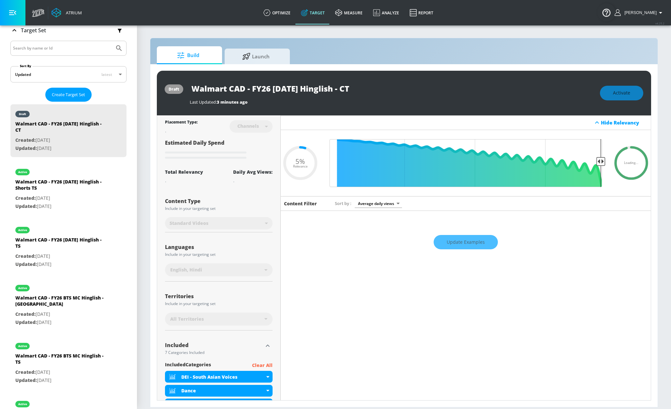
click at [448, 244] on div "Update Examples" at bounding box center [466, 242] width 371 height 23
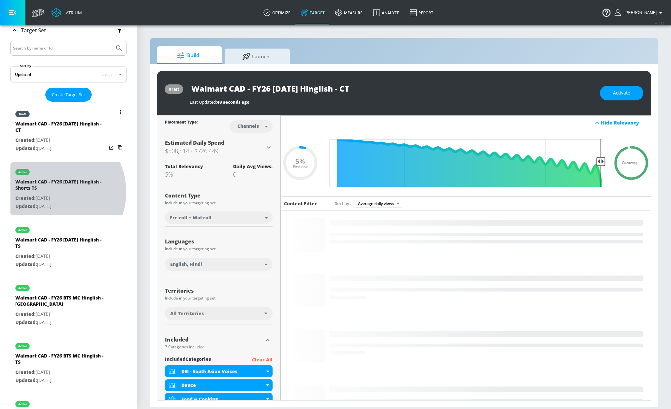
click at [52, 192] on div "Walmart CAD - FY26 [DATE] Hinglish - Shorts TS" at bounding box center [60, 187] width 91 height 16
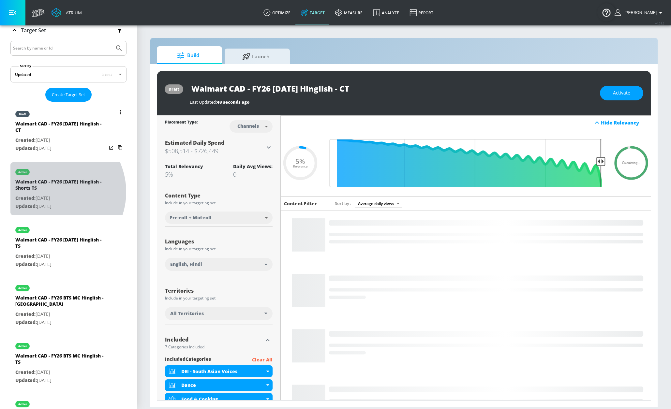
type input "Walmart CAD - FY26 [DATE] Hinglish - Shorts TS"
type input "videos"
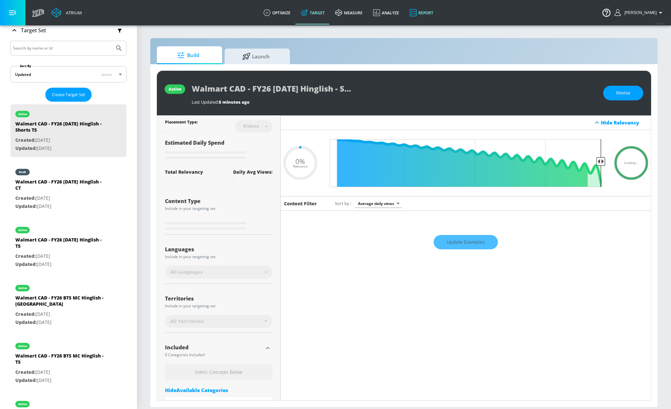
type input "0.05"
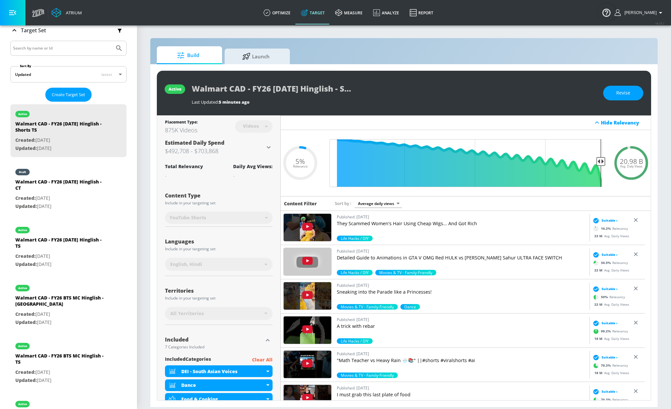
scroll to position [0, 24]
click at [425, 97] on div "Walmart CAD - FY26 [DATE] Hinglish - Shorts TS Last Updated: 5 minutes ago" at bounding box center [394, 93] width 405 height 24
drag, startPoint x: 631, startPoint y: 93, endPoint x: 518, endPoint y: 90, distance: 113.6
click at [631, 93] on button "Revise" at bounding box center [624, 93] width 40 height 15
click at [277, 89] on input "Walmart CAD - FY26 [DATE] Hinglish - Shorts TS" at bounding box center [273, 88] width 163 height 15
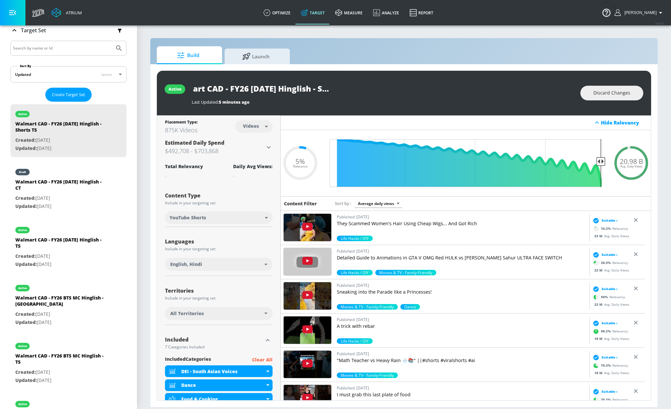
click at [277, 89] on input "Walmart CAD - FY26 [DATE] Hinglish - Shorts TS" at bounding box center [273, 88] width 163 height 15
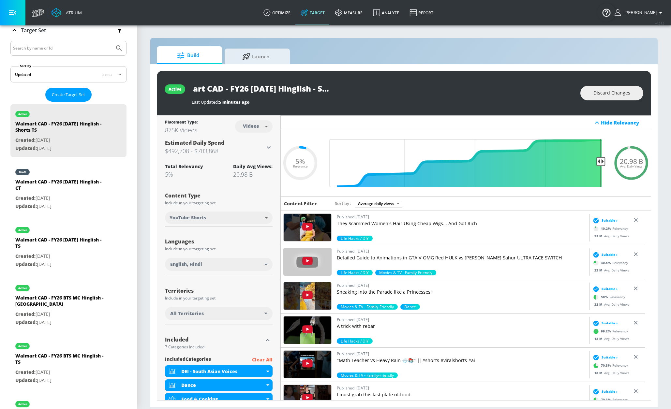
scroll to position [0, 0]
click at [611, 95] on span "Discard Changes" at bounding box center [612, 93] width 37 height 8
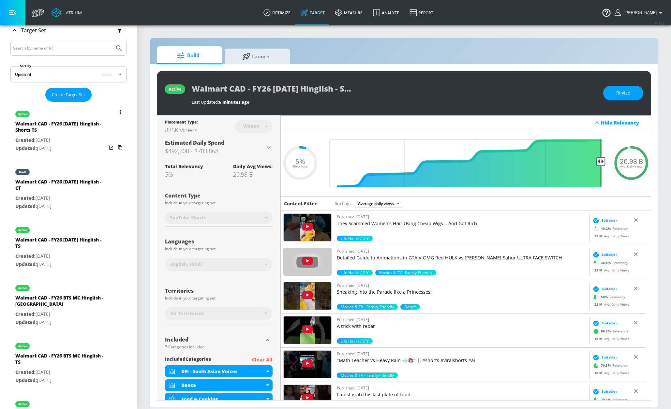
click at [67, 191] on div "Walmart CAD - FY26 [DATE] Hinglish - CT" at bounding box center [60, 187] width 91 height 16
type input "Walmart CAD - FY26 [DATE] Hinglish - CT"
type input "channels"
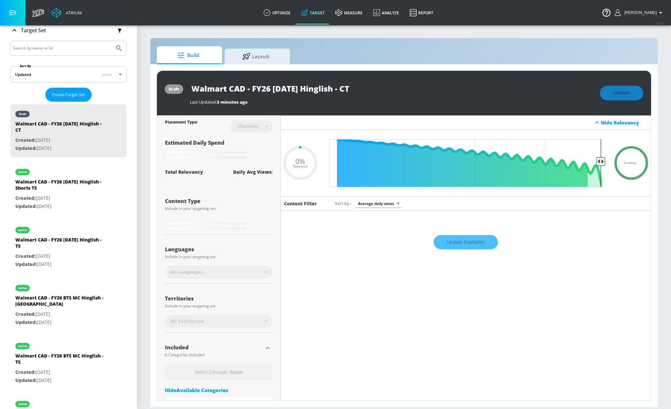
click at [262, 90] on input "Walmart CAD - FY26 [DATE] Hinglish - CT" at bounding box center [271, 88] width 163 height 15
type input "0.05"
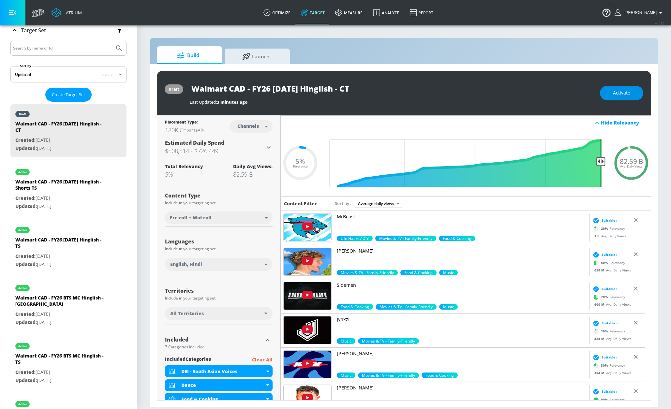
click at [615, 96] on span "Activate" at bounding box center [621, 93] width 17 height 8
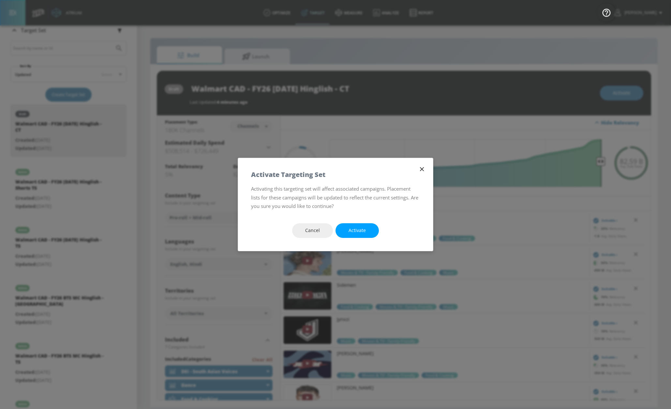
click at [345, 230] on button "Activate" at bounding box center [357, 230] width 43 height 15
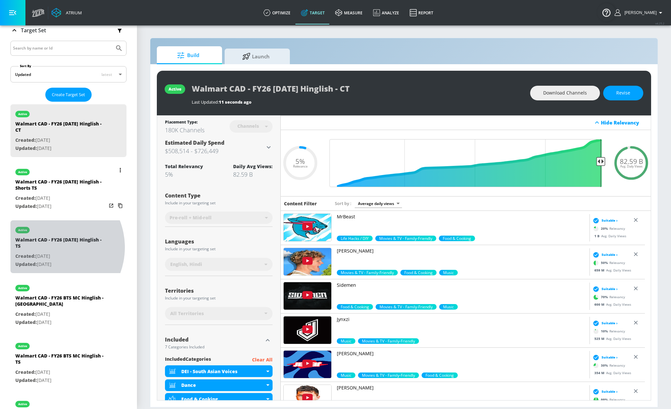
click at [50, 248] on div "Walmart CAD - FY26 [DATE] Hinglish - TS" at bounding box center [60, 245] width 91 height 16
type input "Walmart CAD - FY26 [DATE] Hinglish - TS"
type input "videos"
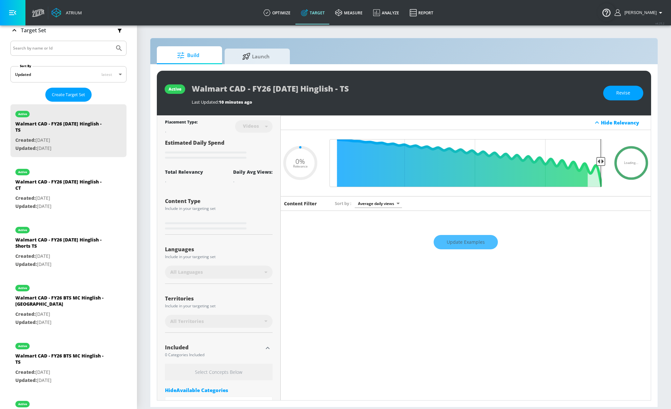
type input "0.05"
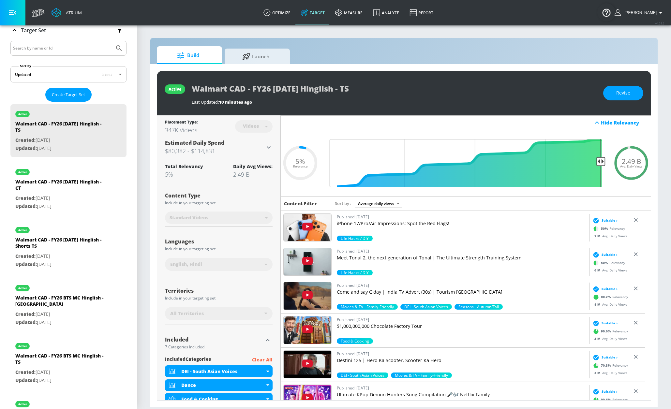
click at [632, 95] on button "Revise" at bounding box center [624, 93] width 40 height 15
click at [308, 90] on input "Walmart CAD - FY26 [DATE] Hinglish - TS" at bounding box center [273, 88] width 163 height 15
